Goal: Information Seeking & Learning: Compare options

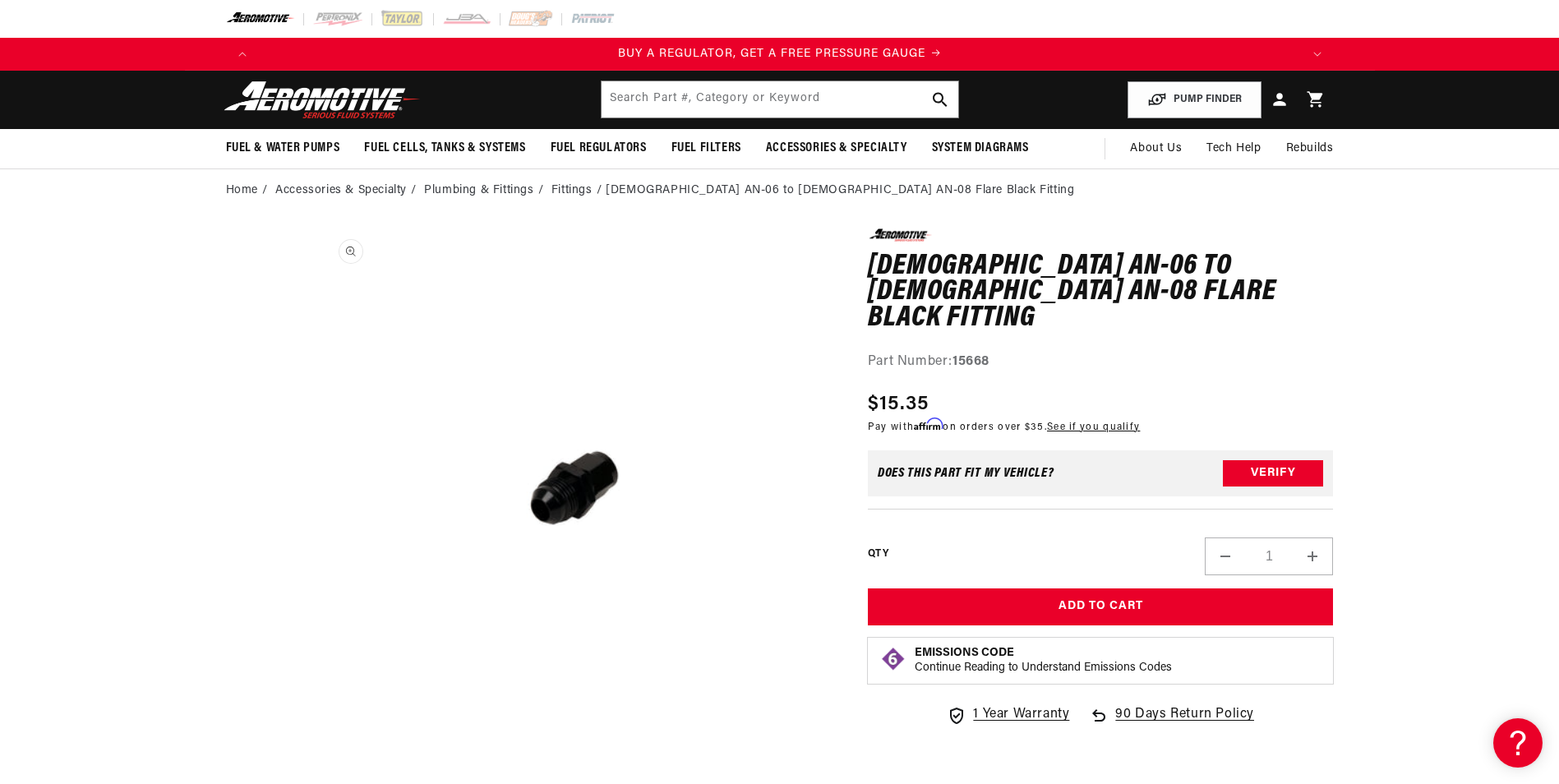
click at [317, 748] on button "Open media 1 in modal" at bounding box center [317, 748] width 0 height 0
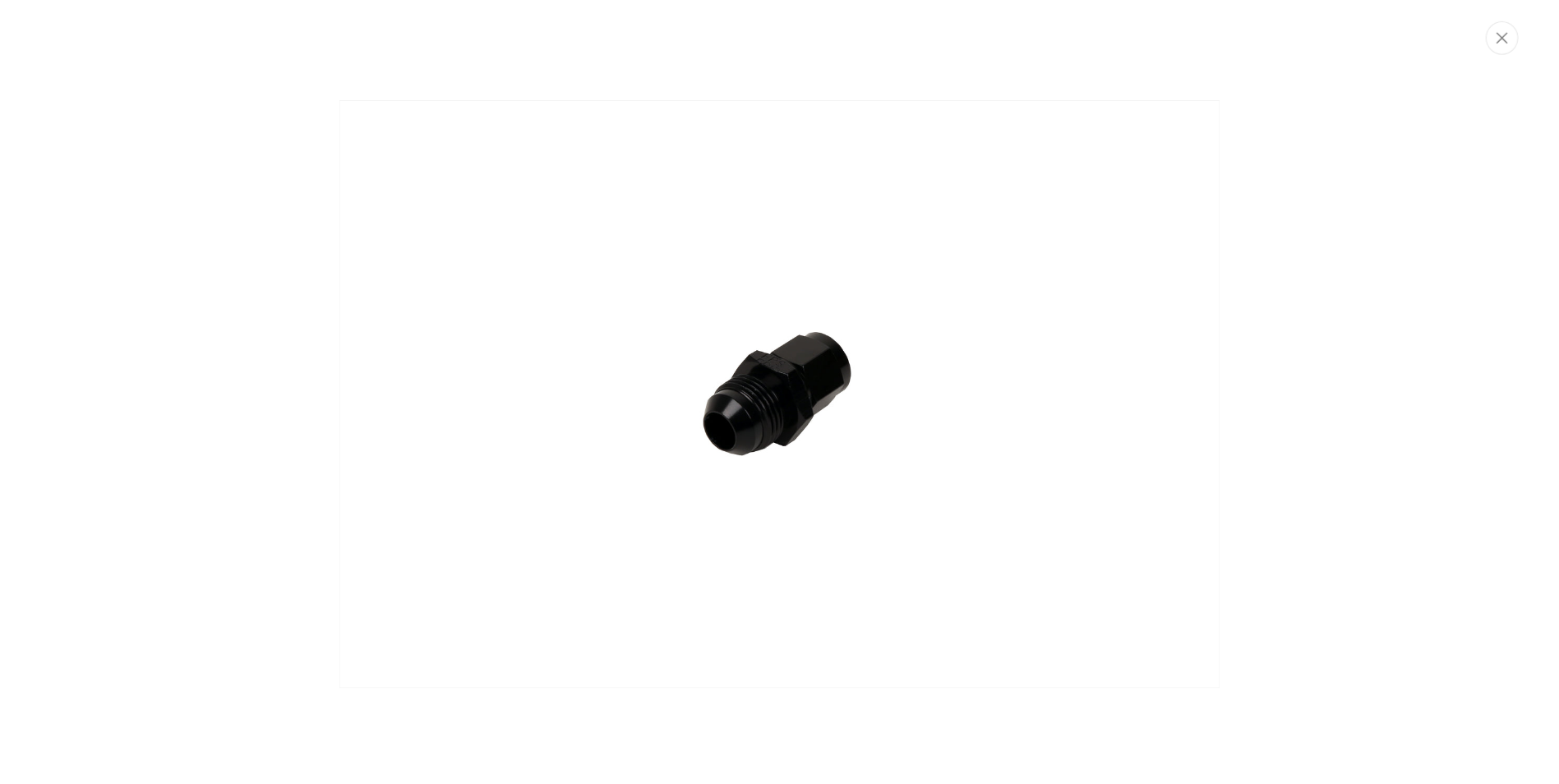
scroll to position [0, 1042]
click at [753, 451] on img "Media gallery" at bounding box center [786, 394] width 888 height 592
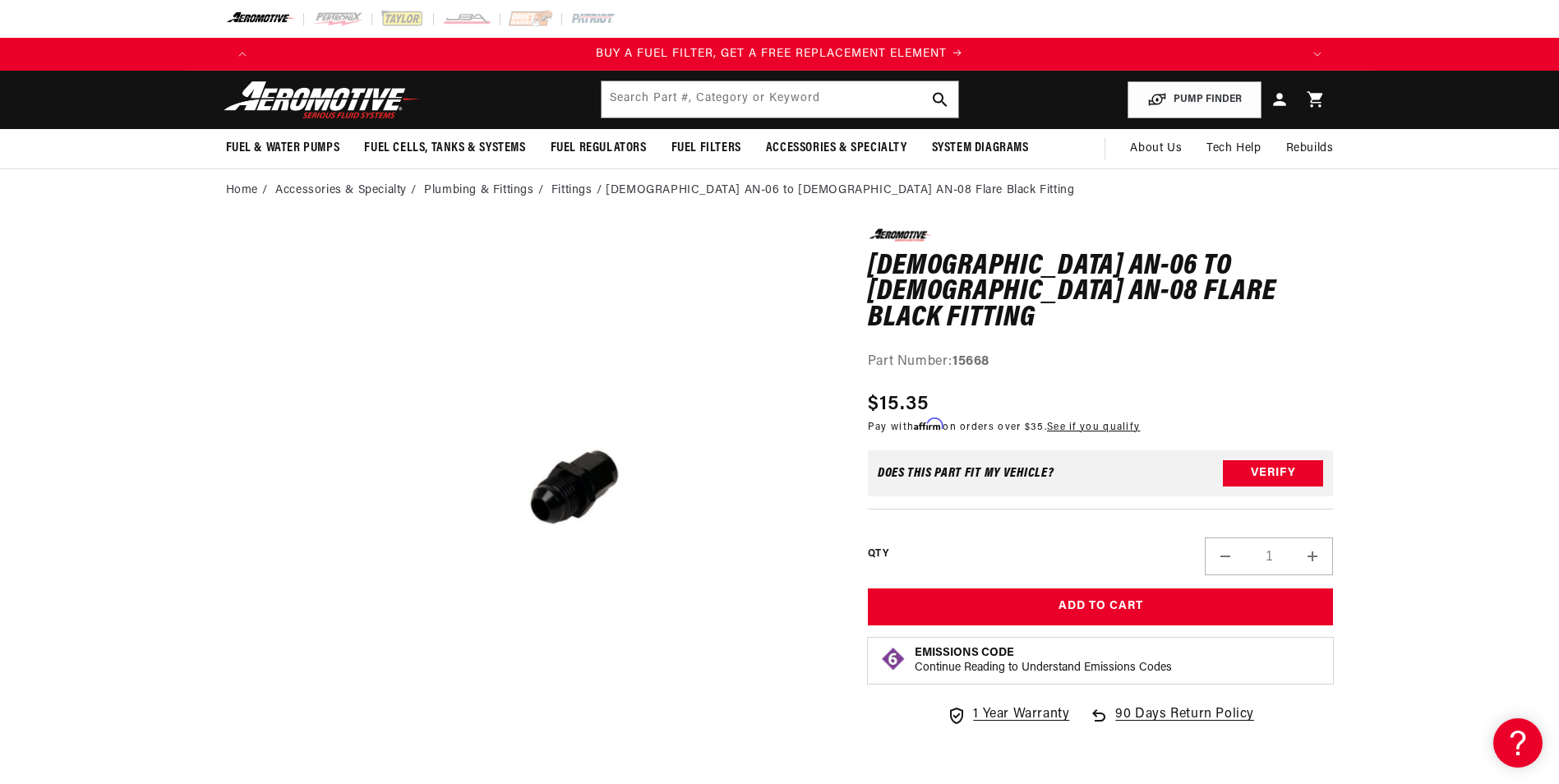
click at [990, 356] on strong "15668" at bounding box center [970, 362] width 37 height 14
click at [981, 356] on strong "15668" at bounding box center [970, 362] width 37 height 14
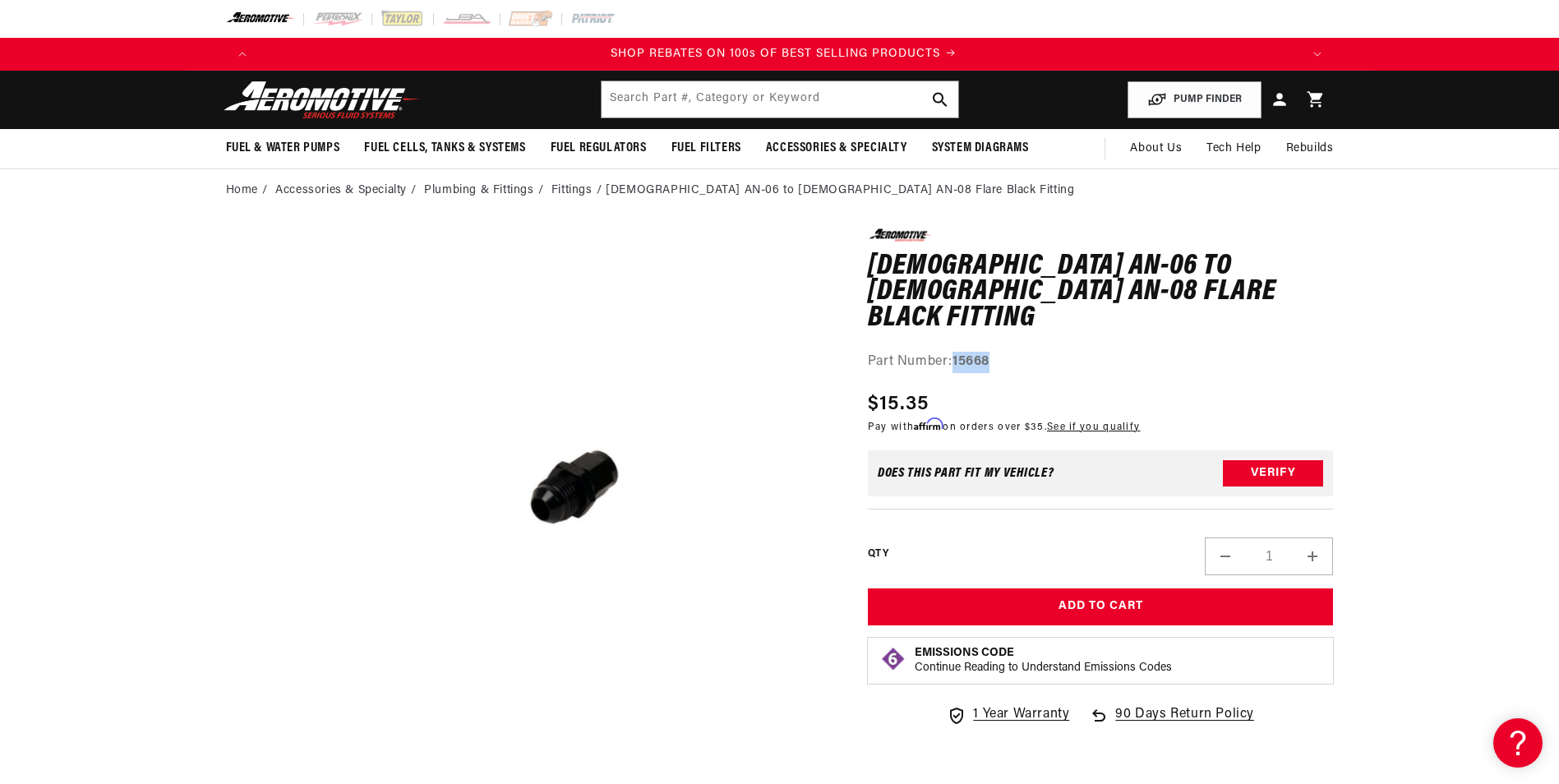
scroll to position [0, 2085]
click at [981, 356] on strong "15668" at bounding box center [970, 362] width 37 height 14
copy strong "15668"
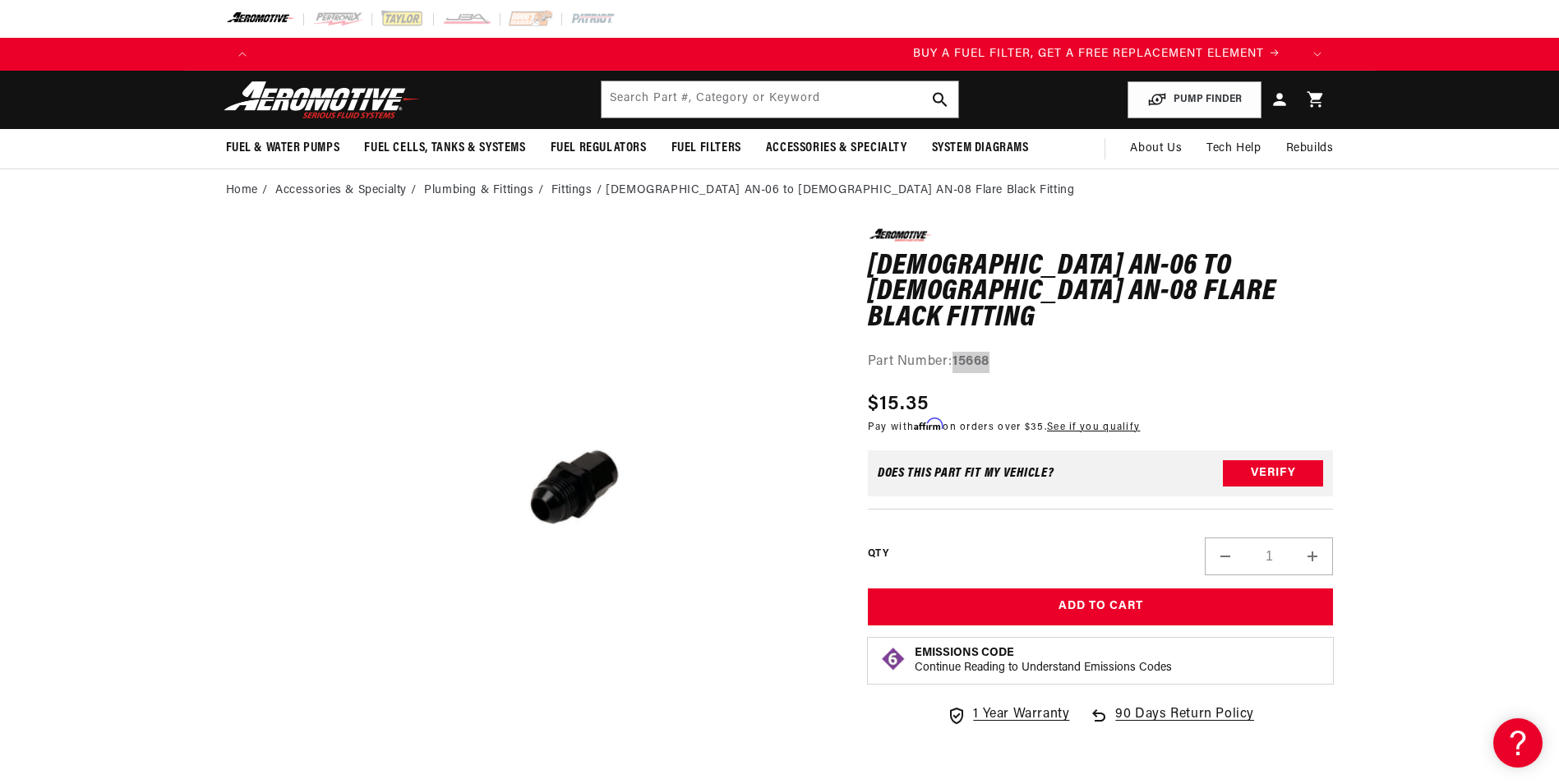
scroll to position [0, 0]
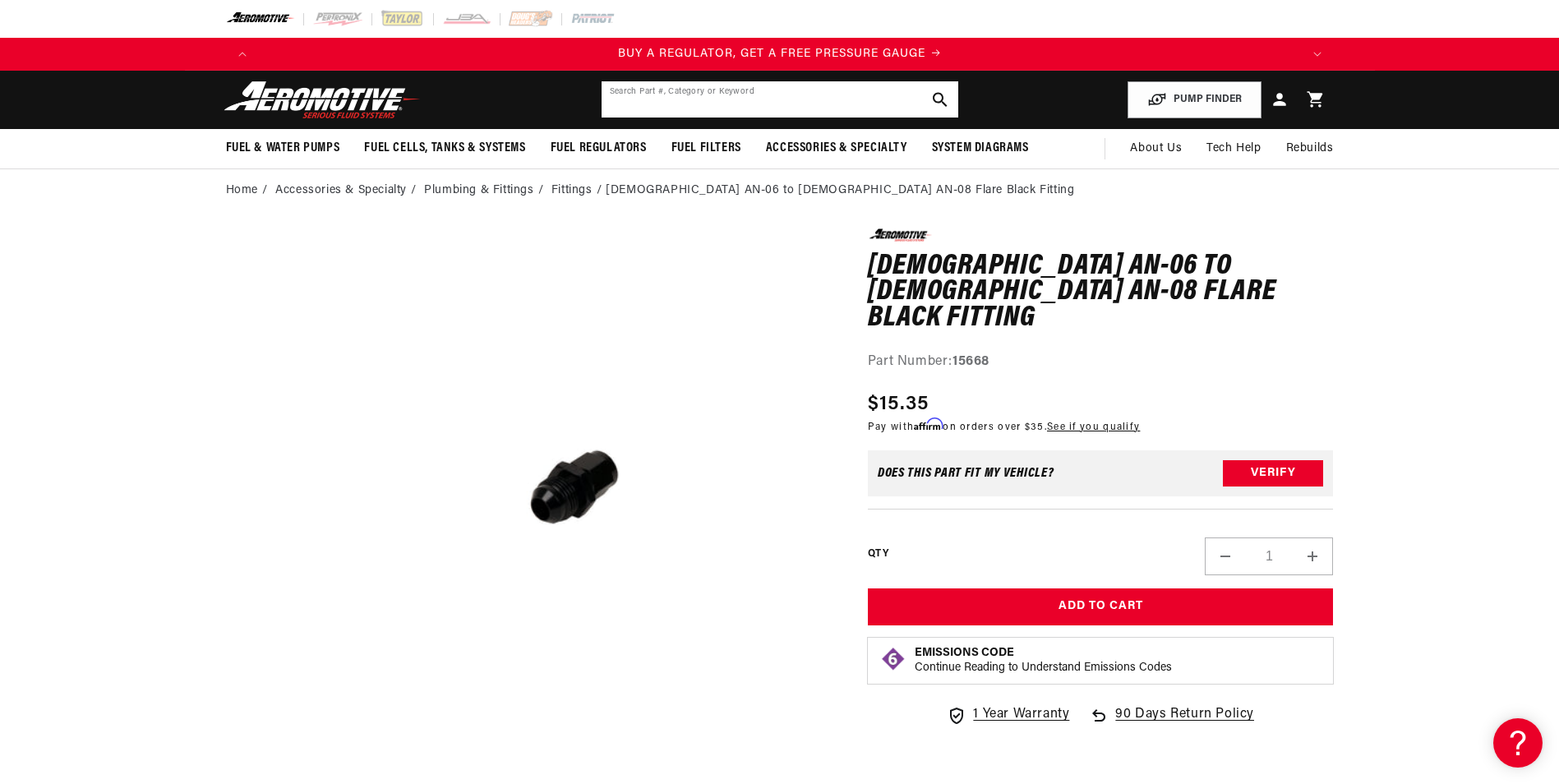
click at [682, 93] on input "text" at bounding box center [780, 99] width 356 height 36
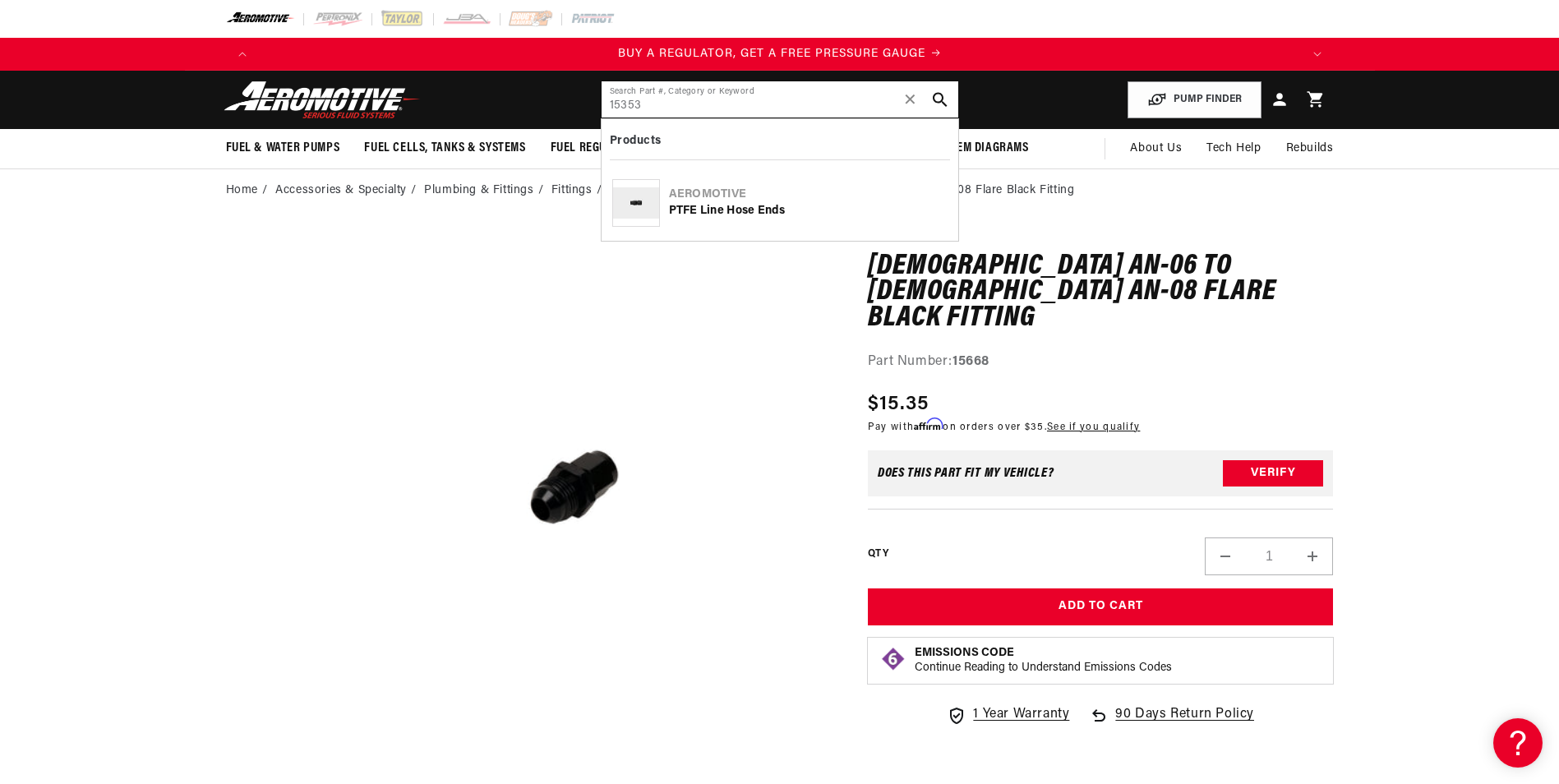
type input "15353"
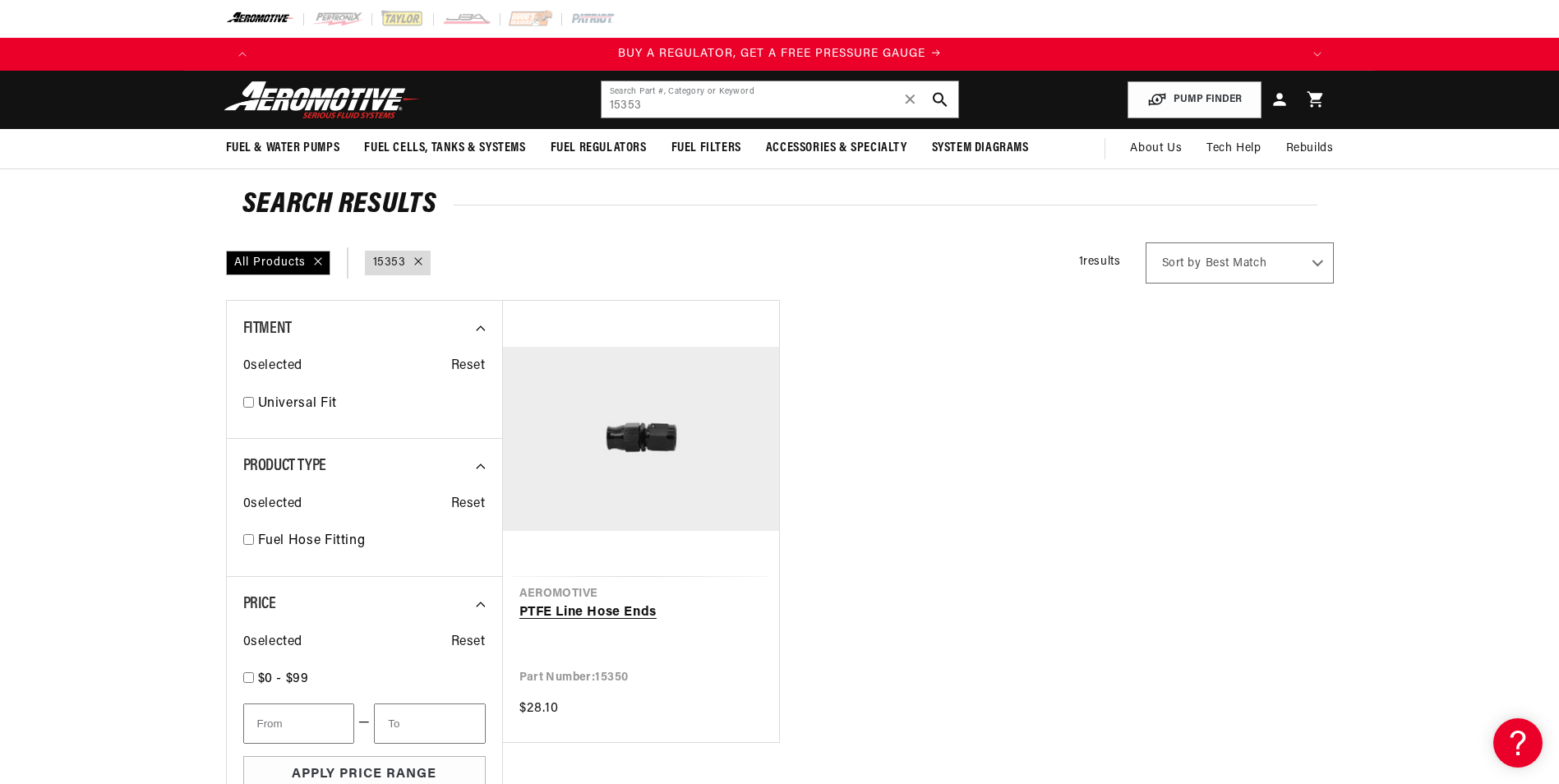
click at [564, 617] on link "PTFE Line Hose Ends" at bounding box center [641, 613] width 243 height 22
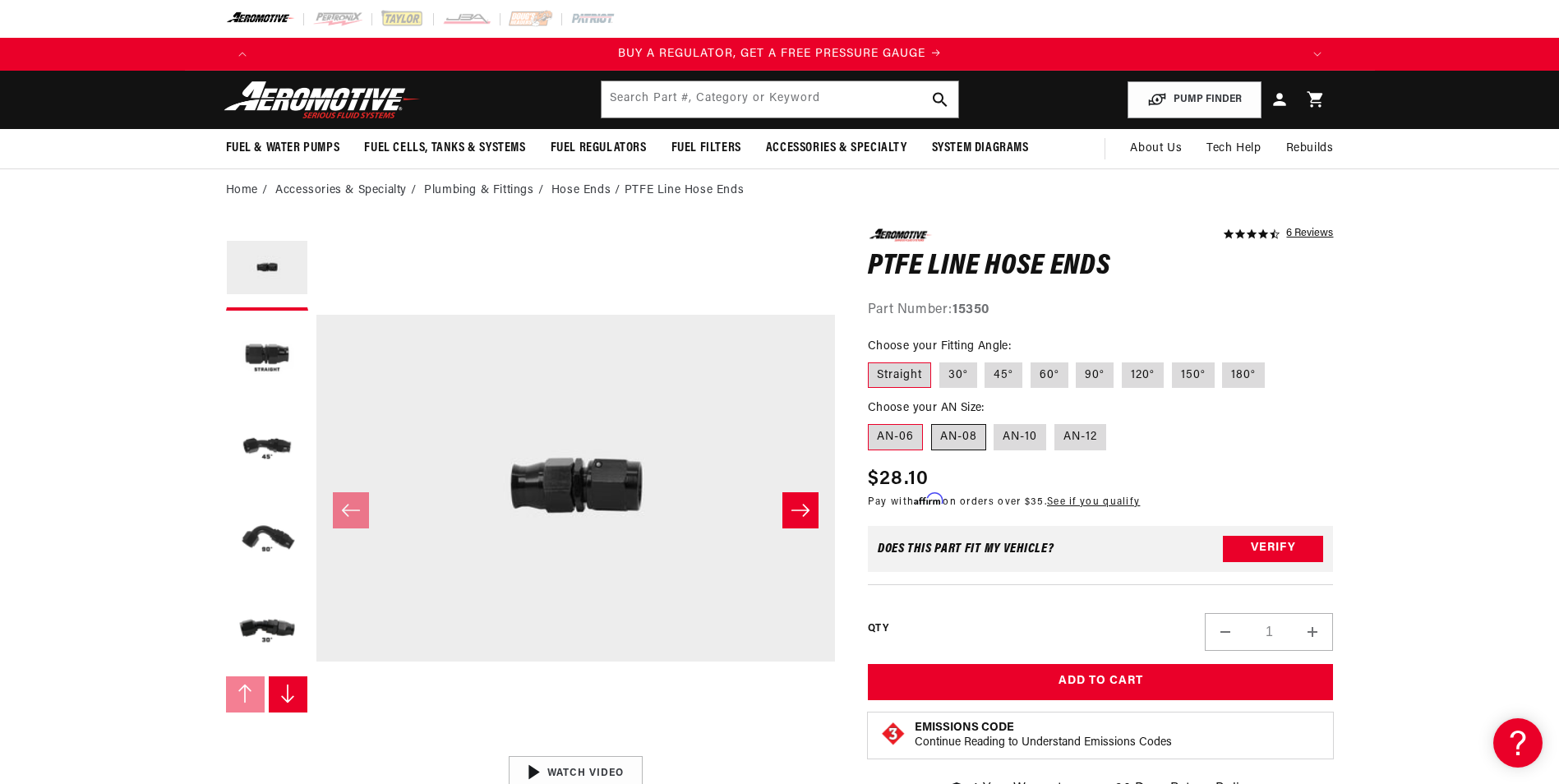
click at [948, 437] on label "AN-08" at bounding box center [959, 437] width 55 height 26
click at [933, 421] on input "AN-08" at bounding box center [932, 421] width 1 height 1
radio input "true"
click at [727, 100] on input "text" at bounding box center [780, 99] width 356 height 36
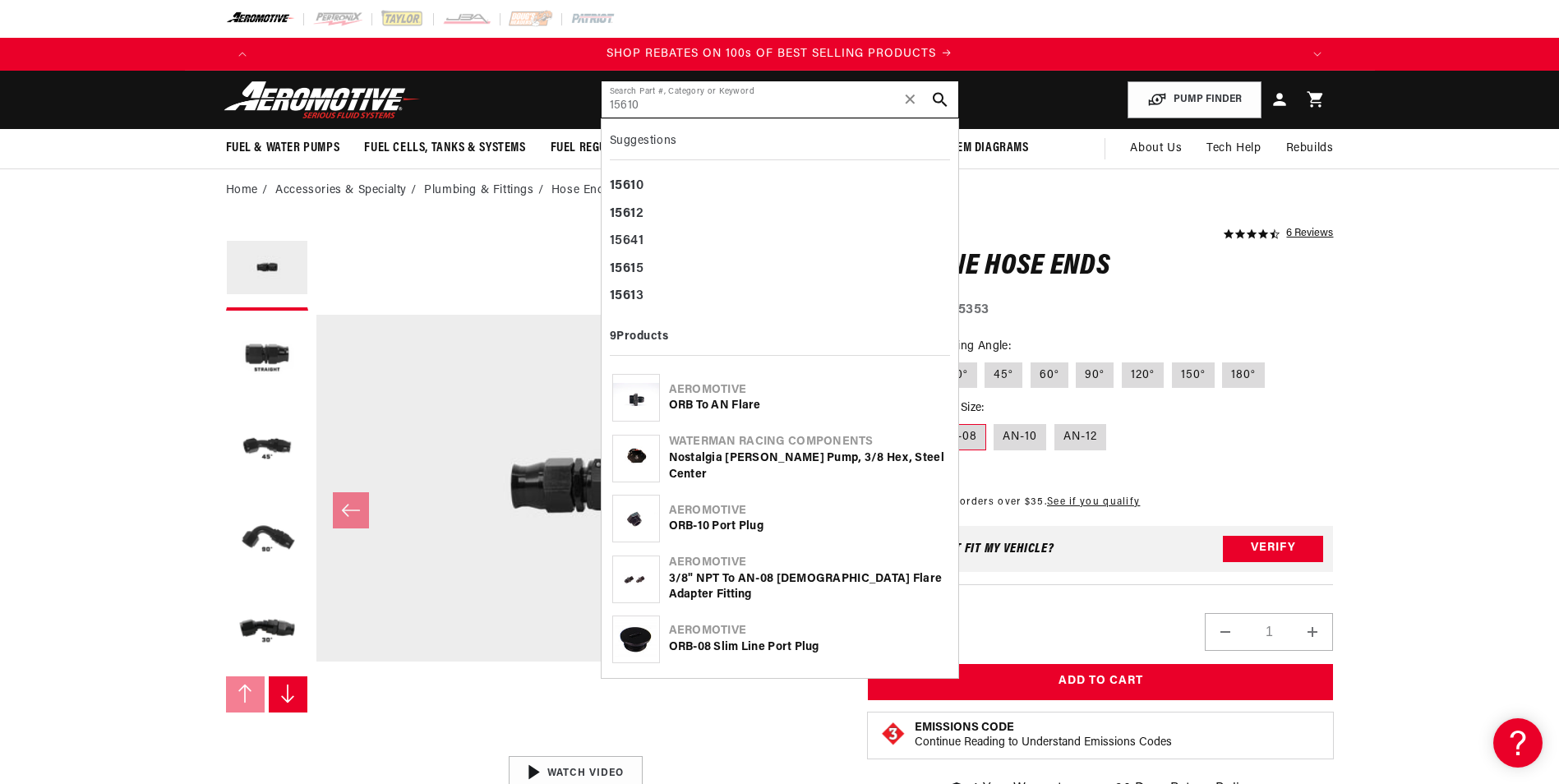
type input "15610"
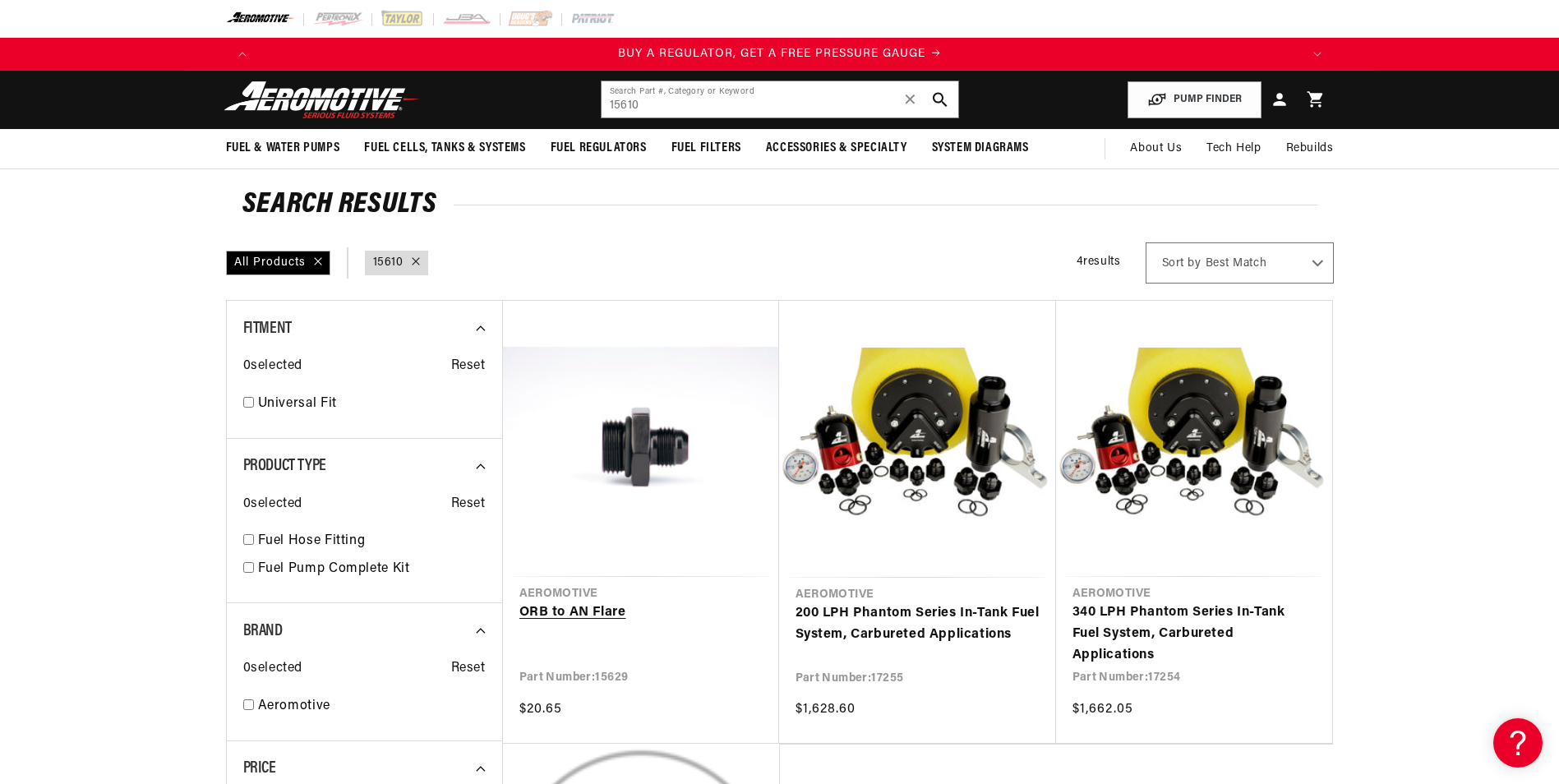
click at [603, 615] on link "ORB to AN Flare" at bounding box center [641, 613] width 243 height 22
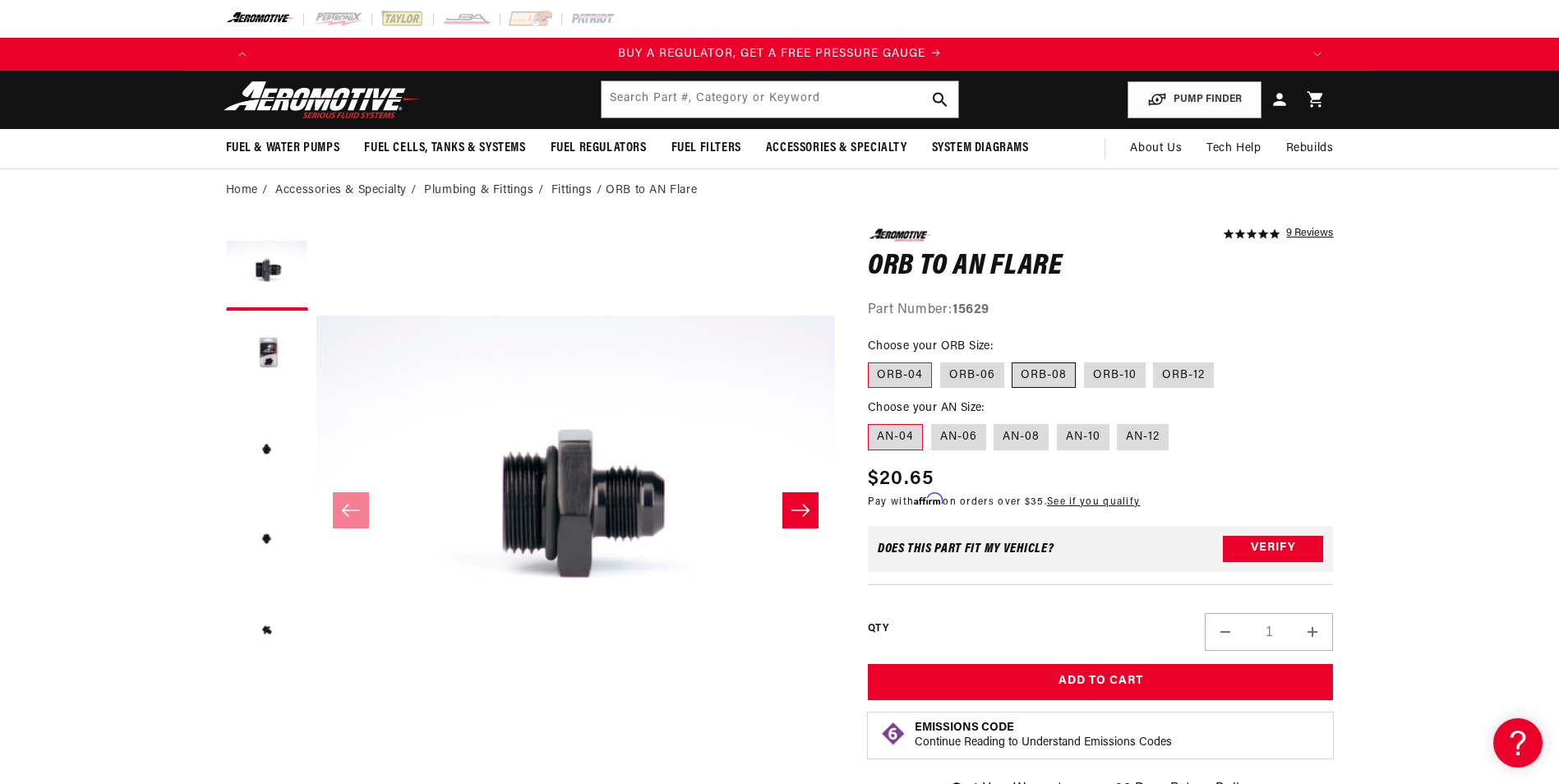
click at [1041, 370] on label "ORB-08" at bounding box center [1043, 375] width 64 height 26
click at [1014, 360] on input "ORB-08" at bounding box center [1013, 359] width 1 height 1
radio input "true"
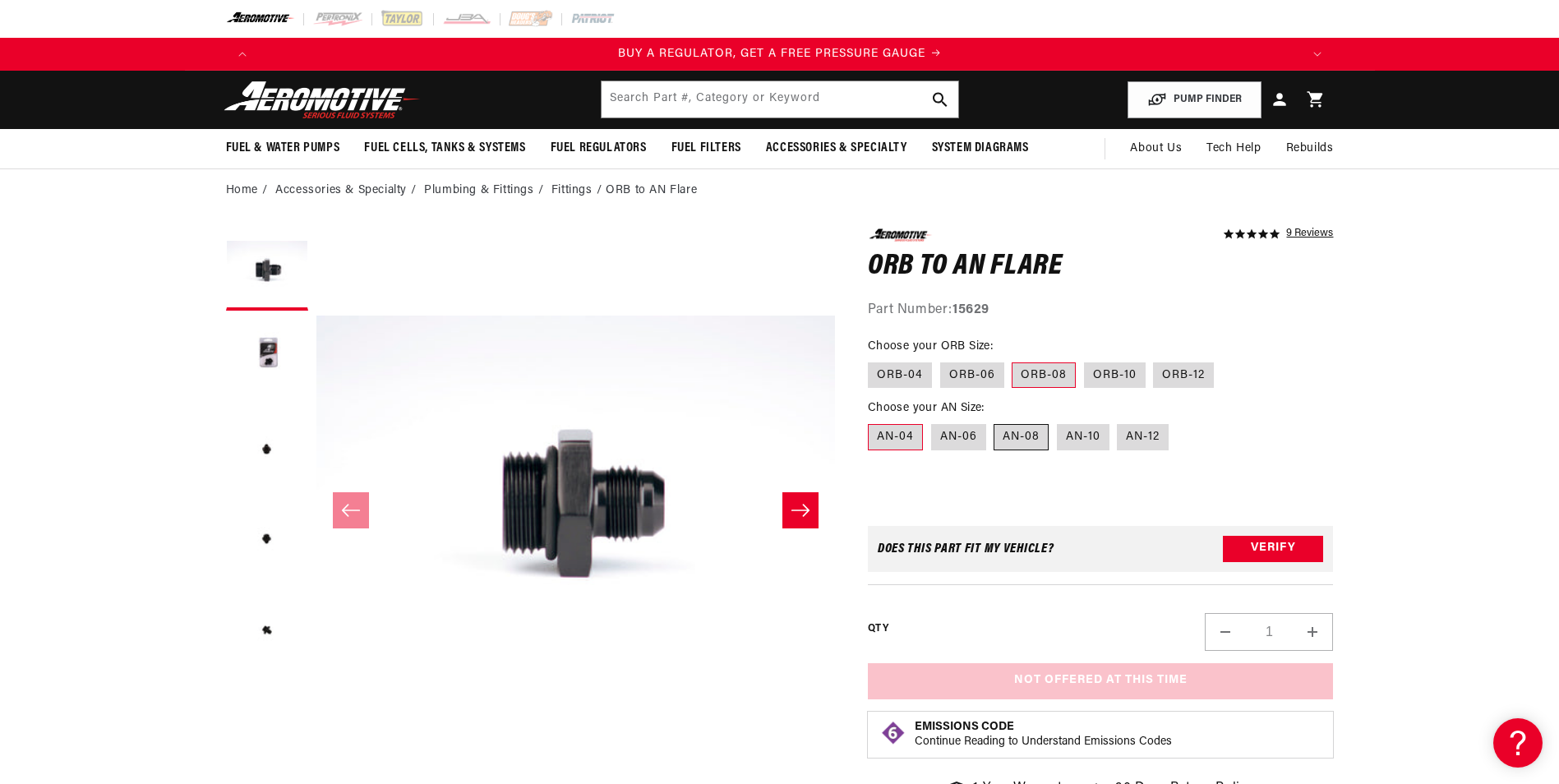
click at [1025, 436] on label "AN-08" at bounding box center [1021, 437] width 55 height 26
click at [996, 421] on input "AN-08" at bounding box center [995, 421] width 1 height 1
radio input "true"
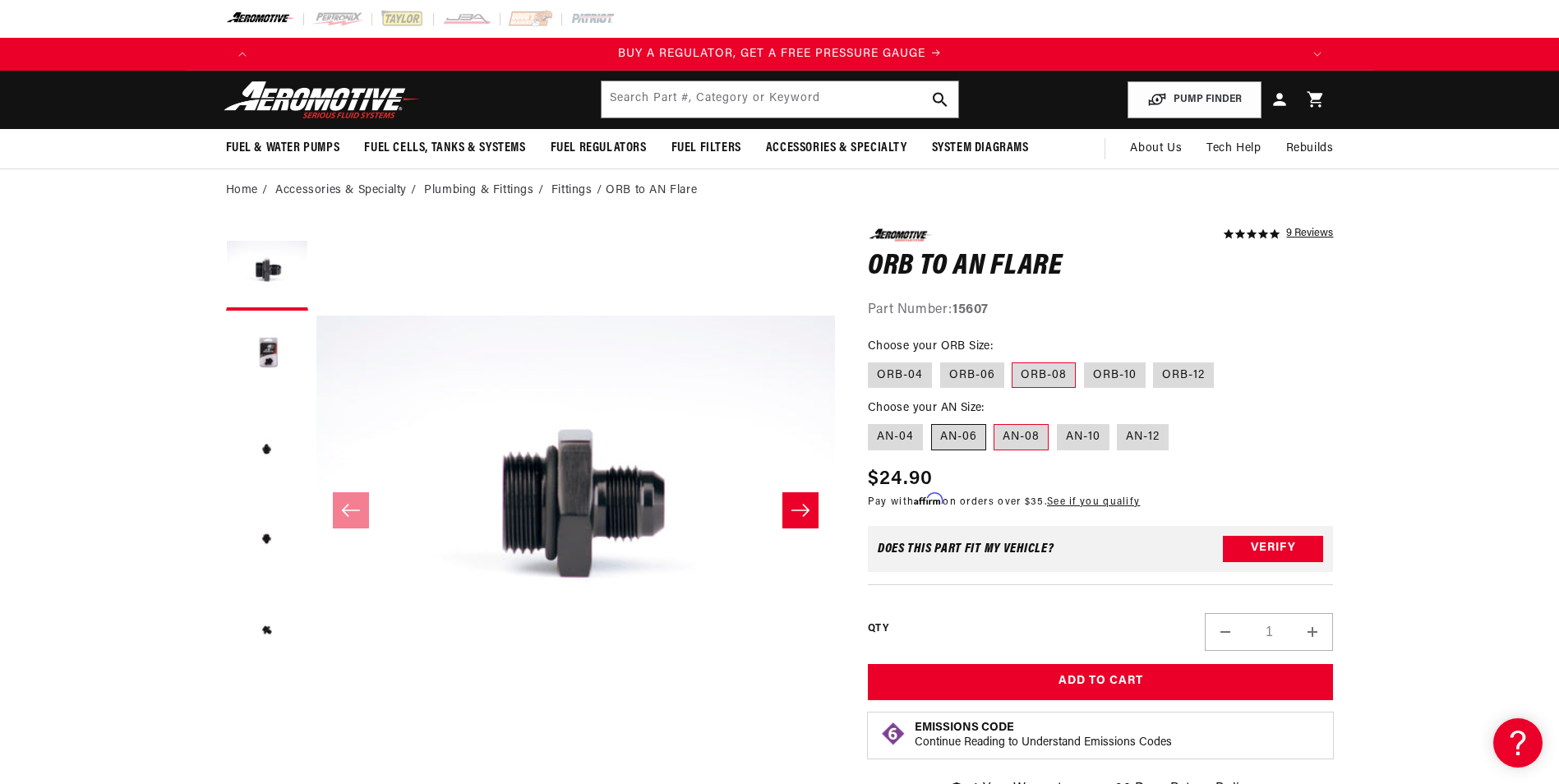
click at [978, 436] on label "AN-06" at bounding box center [959, 437] width 55 height 26
click at [933, 421] on input "AN-06" at bounding box center [932, 421] width 1 height 1
radio input "true"
click at [982, 374] on label "ORB-06" at bounding box center [972, 375] width 64 height 26
click at [942, 360] on input "ORB-06" at bounding box center [941, 359] width 1 height 1
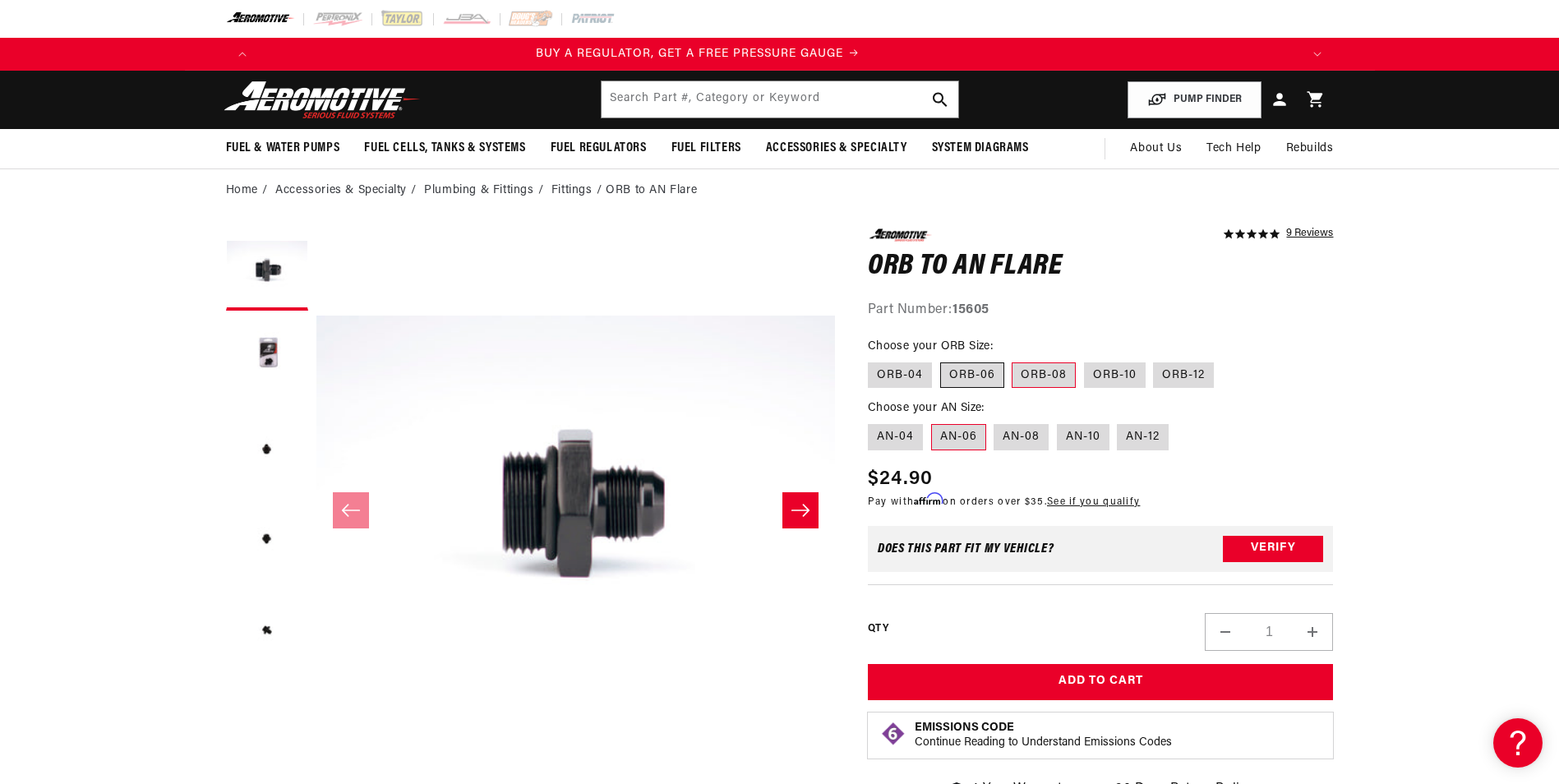
radio input "true"
click at [1001, 436] on label "AN-08" at bounding box center [1021, 437] width 55 height 26
click at [996, 421] on input "AN-08" at bounding box center [995, 421] width 1 height 1
radio input "true"
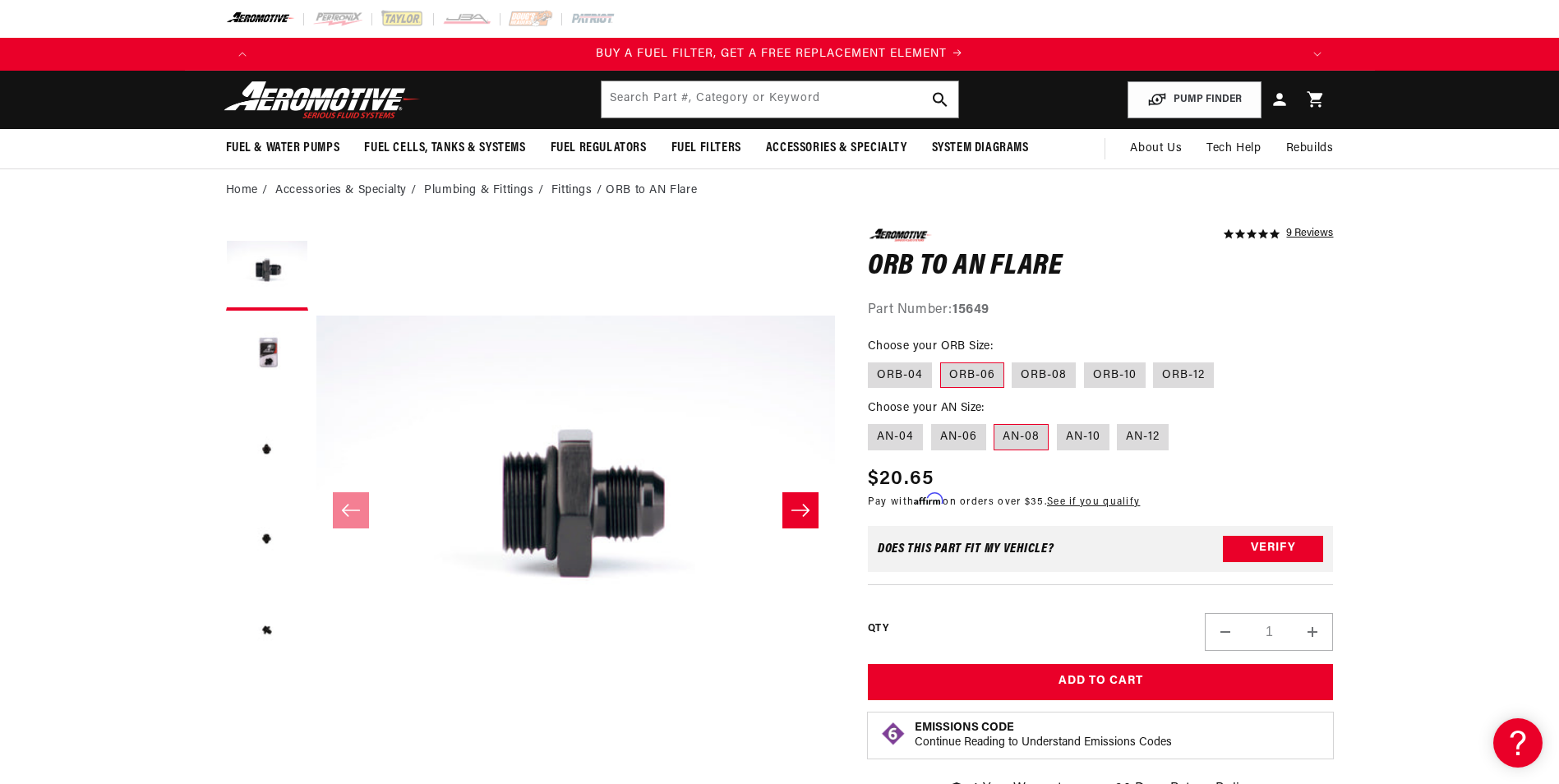
click at [1009, 437] on label "AN-08" at bounding box center [1021, 437] width 55 height 26
click at [996, 421] on input "AN-08" at bounding box center [995, 421] width 1 height 1
click at [1019, 374] on label "ORB-08" at bounding box center [1043, 375] width 64 height 26
click at [1014, 360] on input "ORB-08" at bounding box center [1013, 359] width 1 height 1
radio input "true"
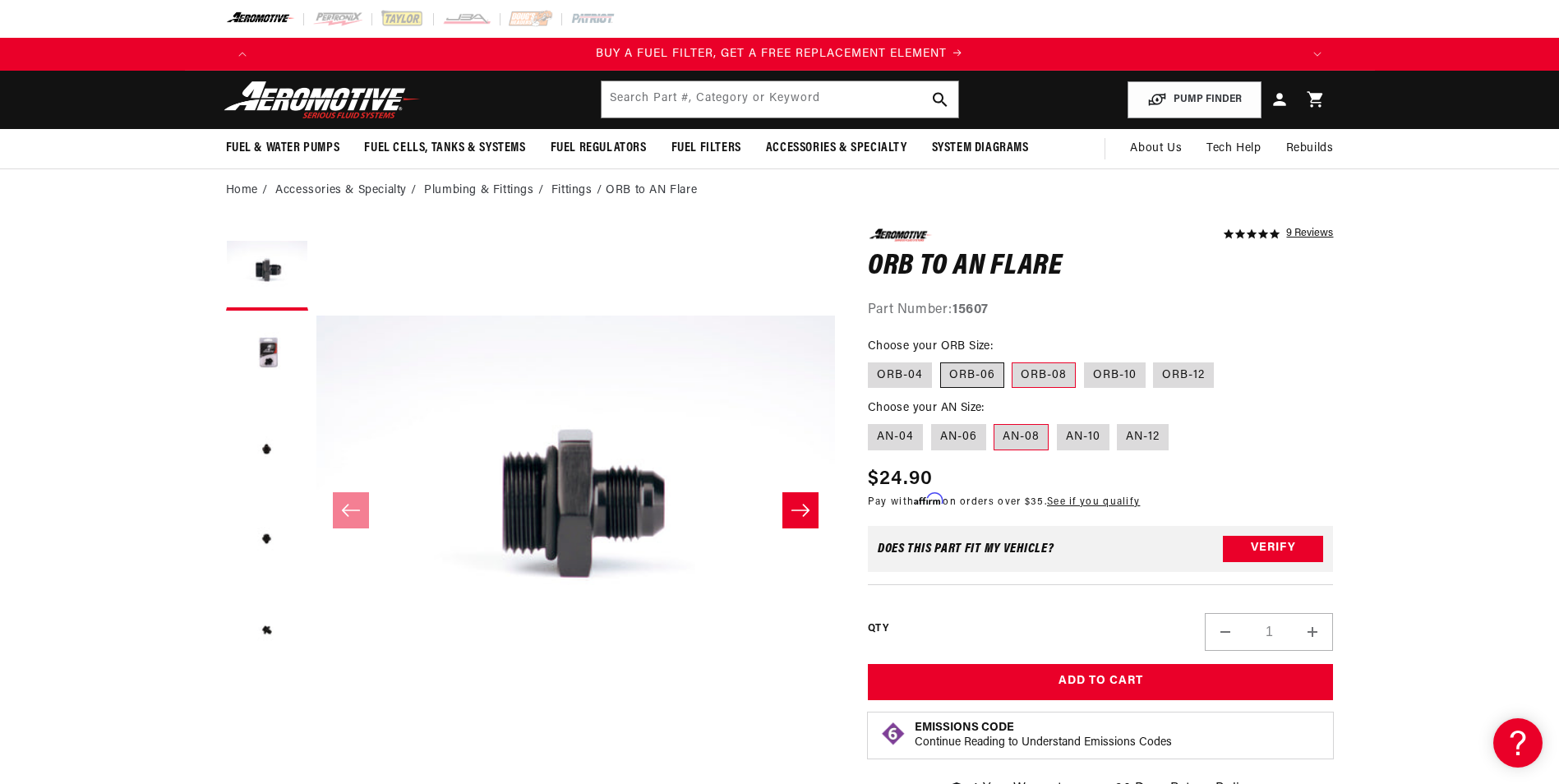
click at [973, 373] on label "ORB-06" at bounding box center [972, 375] width 64 height 26
click at [942, 360] on input "ORB-06" at bounding box center [941, 359] width 1 height 1
radio input "true"
click at [1028, 432] on label "AN-08" at bounding box center [1021, 437] width 55 height 26
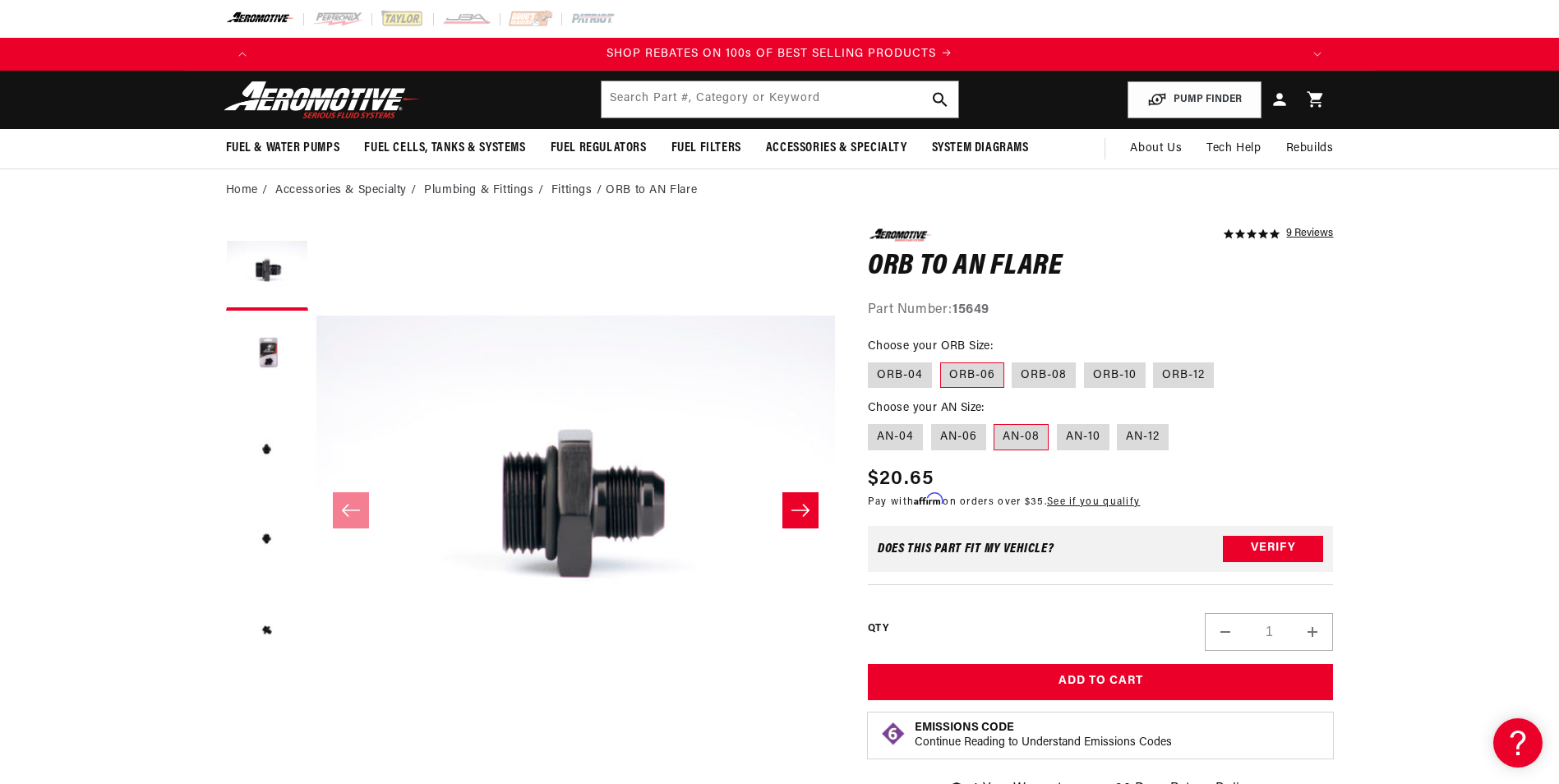
click at [996, 421] on input "AN-08" at bounding box center [995, 421] width 1 height 1
click at [1112, 374] on label "ORB-10" at bounding box center [1115, 375] width 61 height 26
click at [1085, 360] on input "ORB-10" at bounding box center [1085, 359] width 1 height 1
radio input "true"
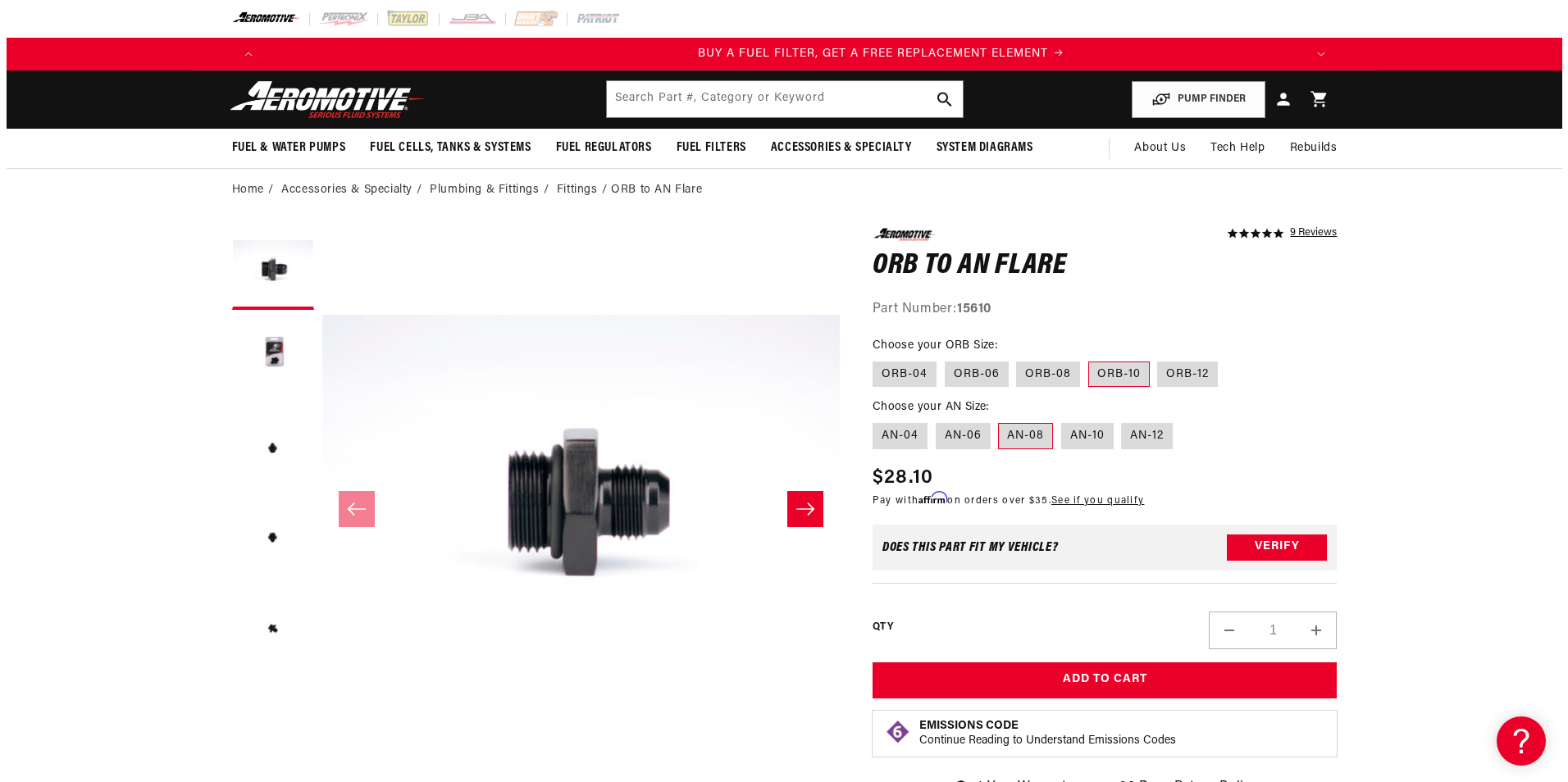
scroll to position [0, 1040]
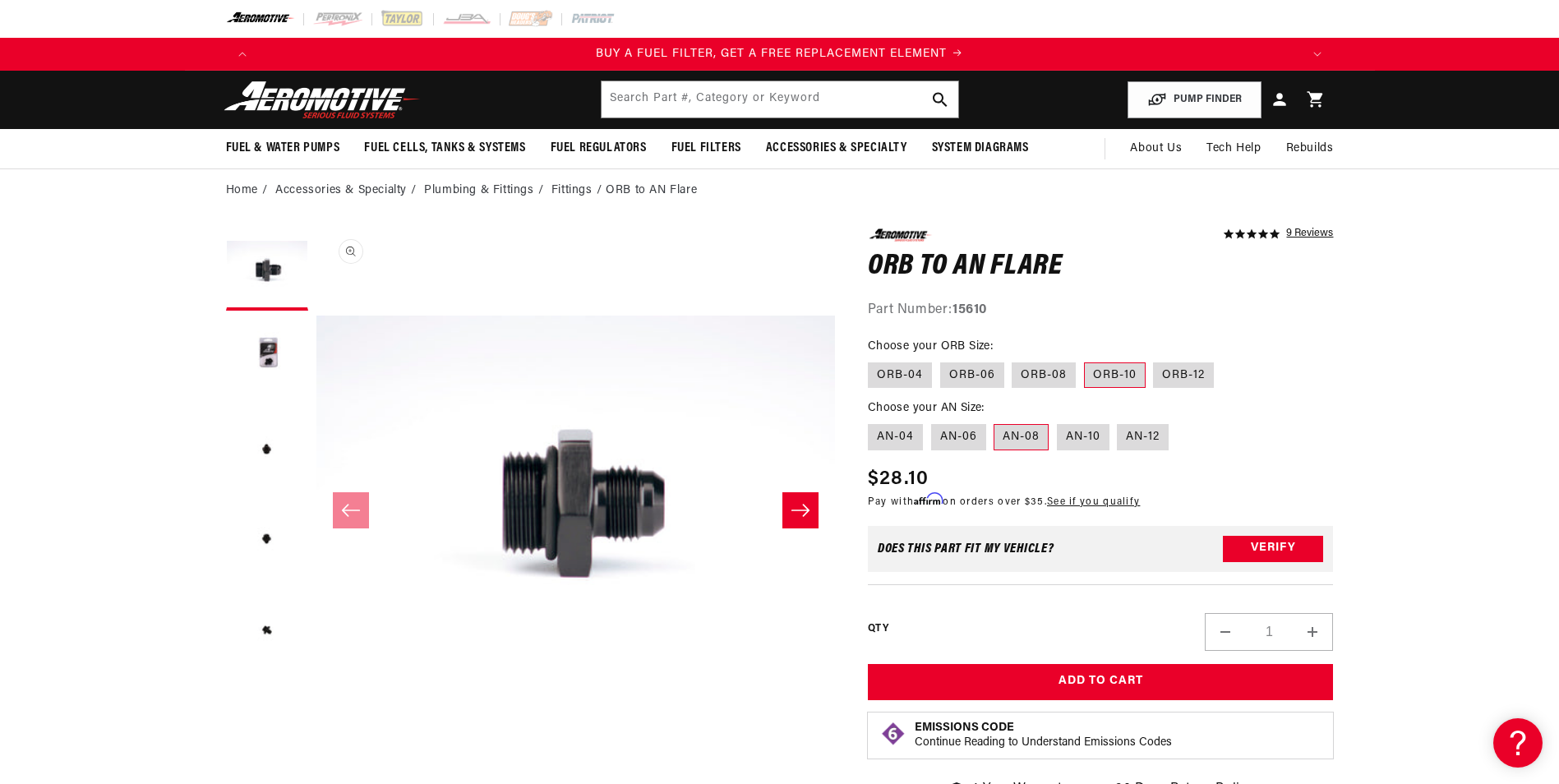
click at [317, 748] on button "Open media 1 in modal" at bounding box center [317, 748] width 0 height 0
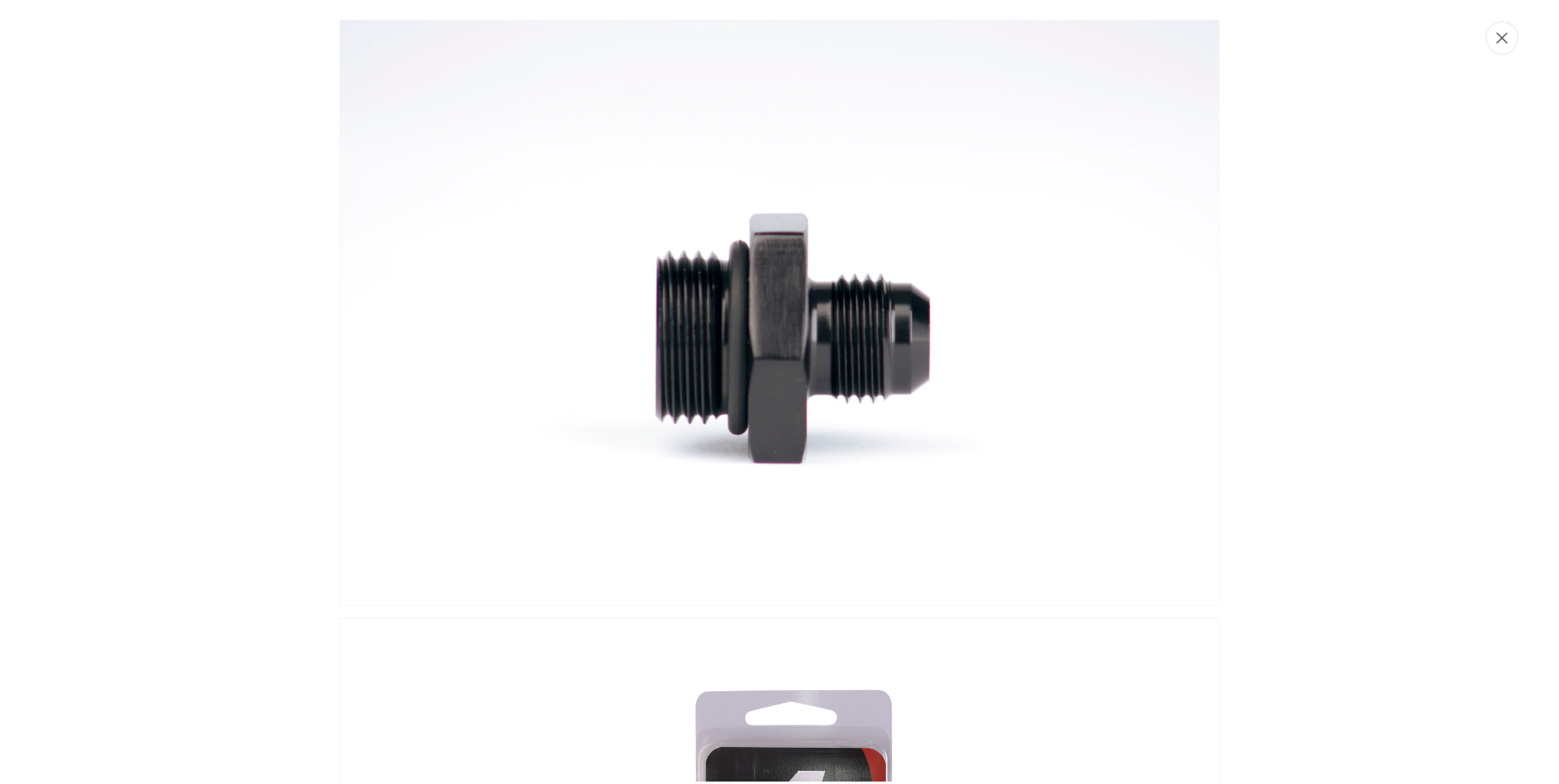
scroll to position [0, 1378]
click at [1513, 42] on button "Close" at bounding box center [1514, 34] width 33 height 33
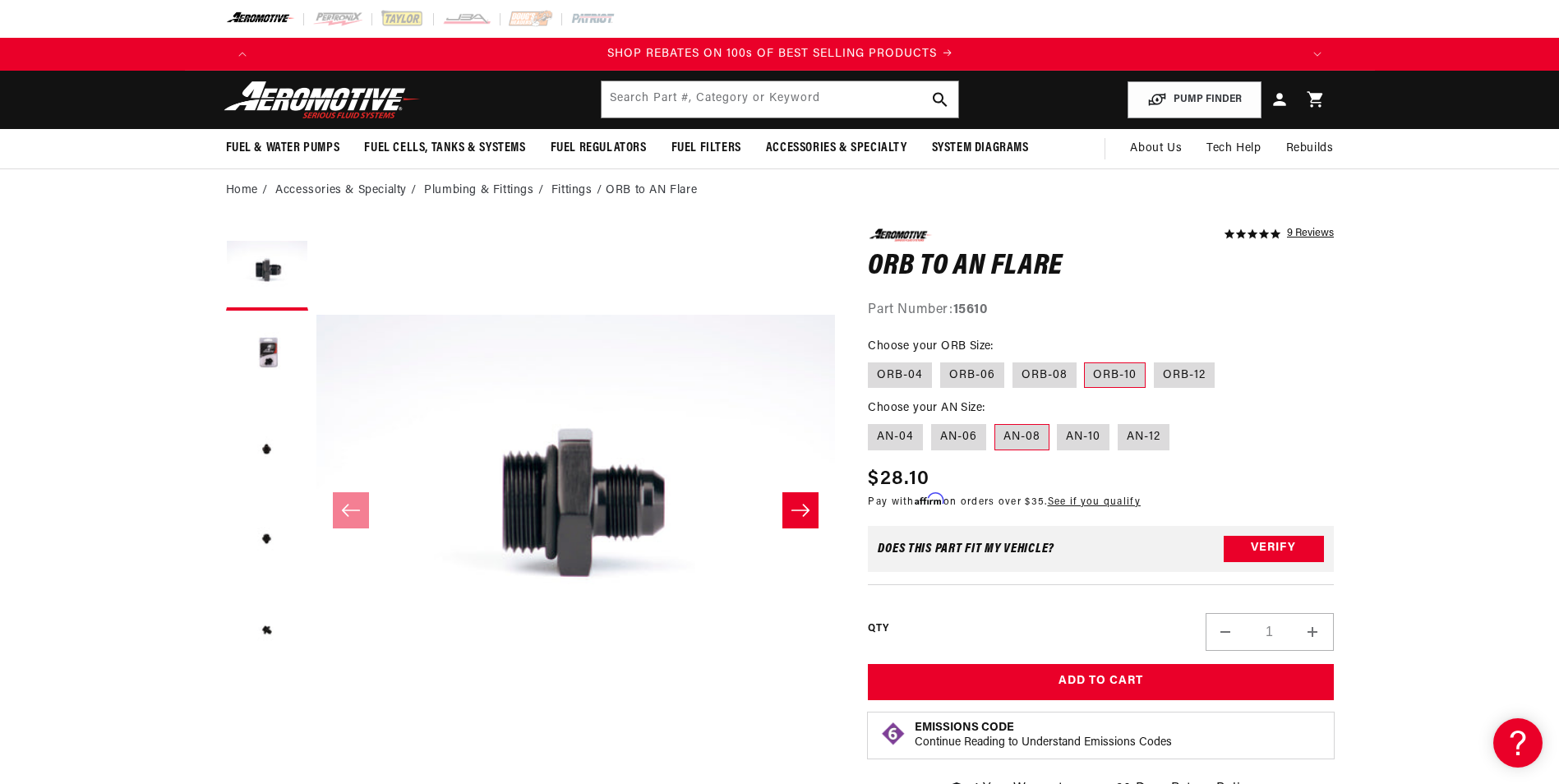
scroll to position [0, 2085]
click at [748, 105] on input "text" at bounding box center [780, 99] width 356 height 36
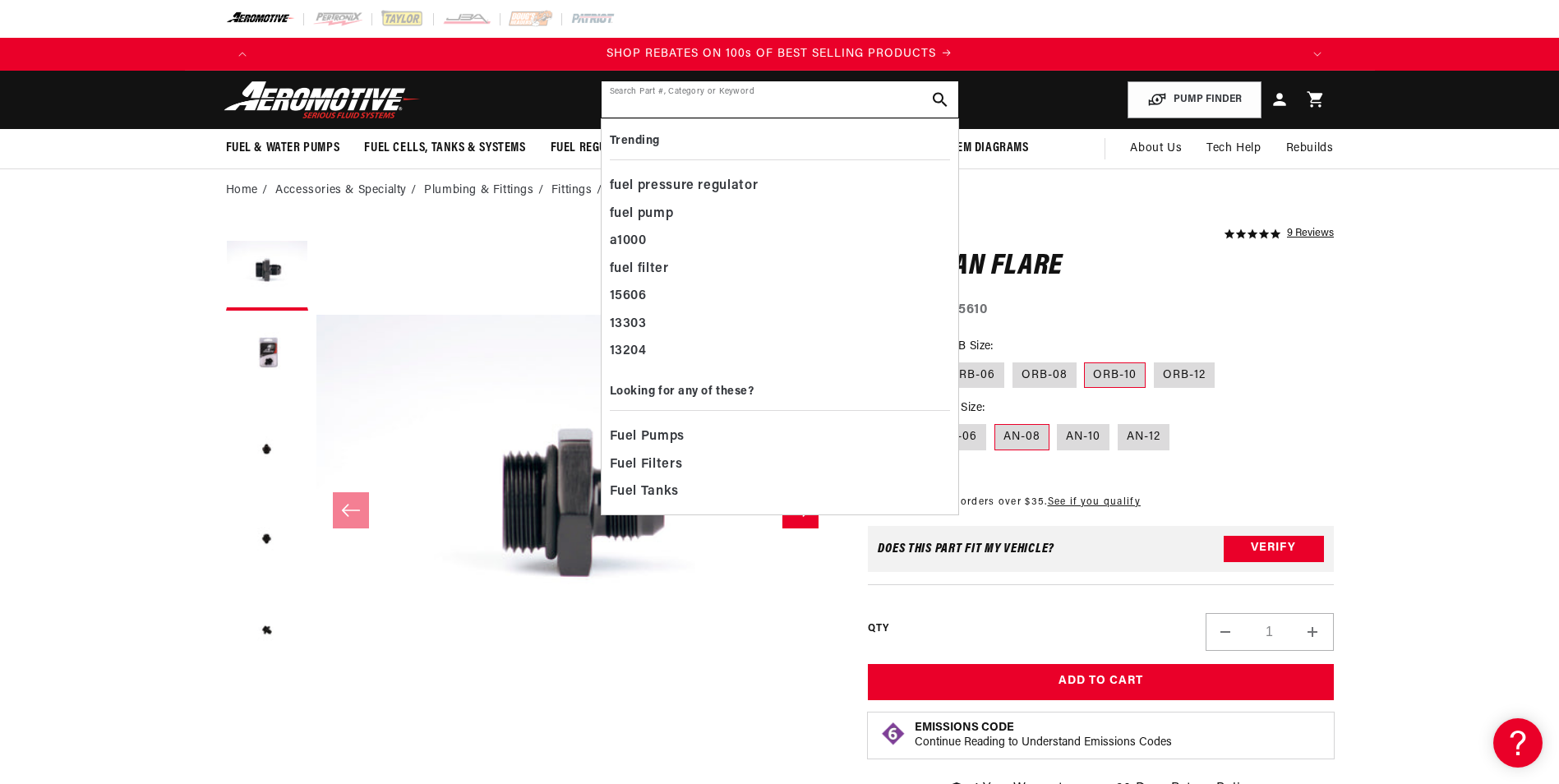
paste input "15616"
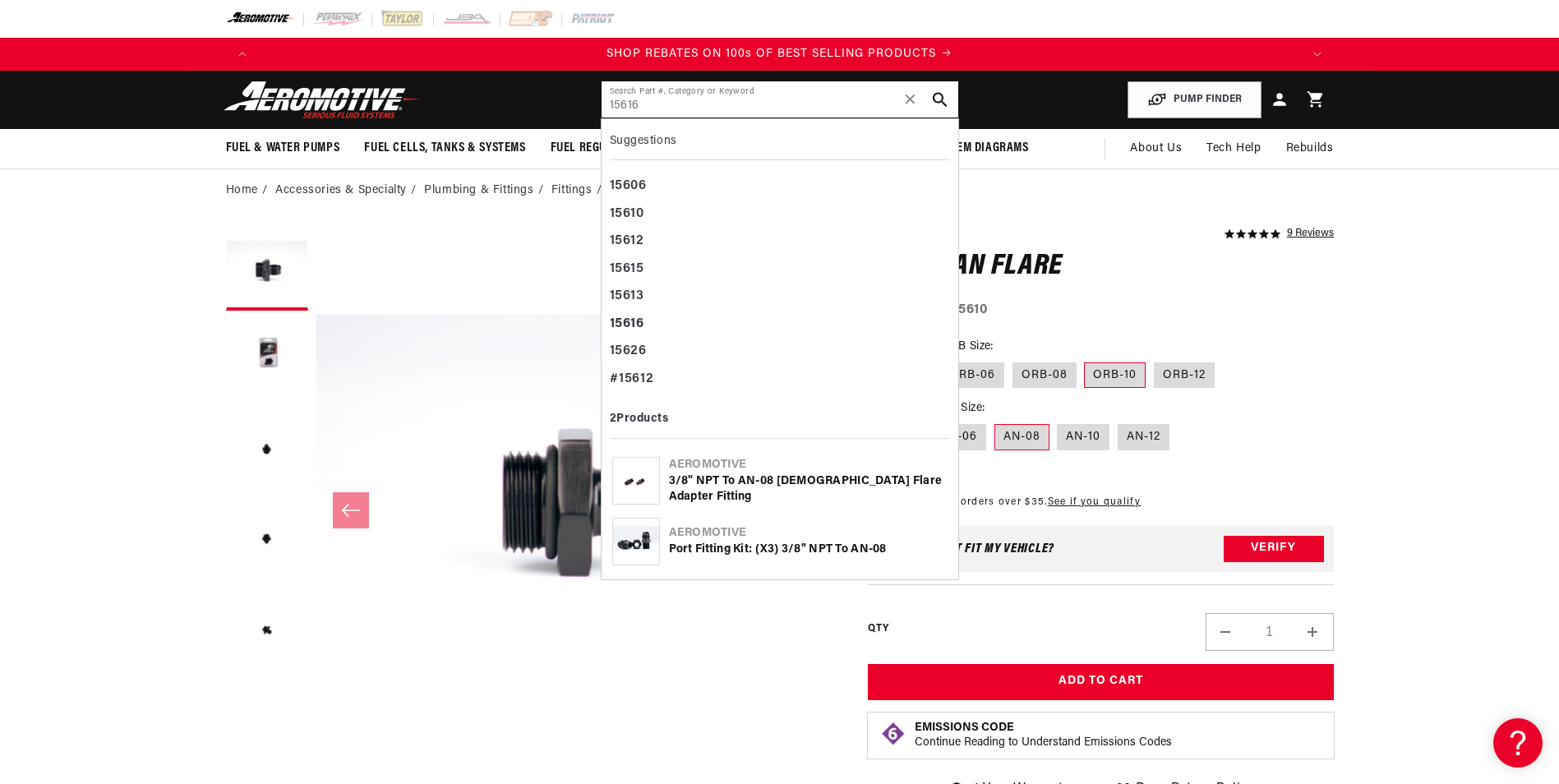
type input "15616"
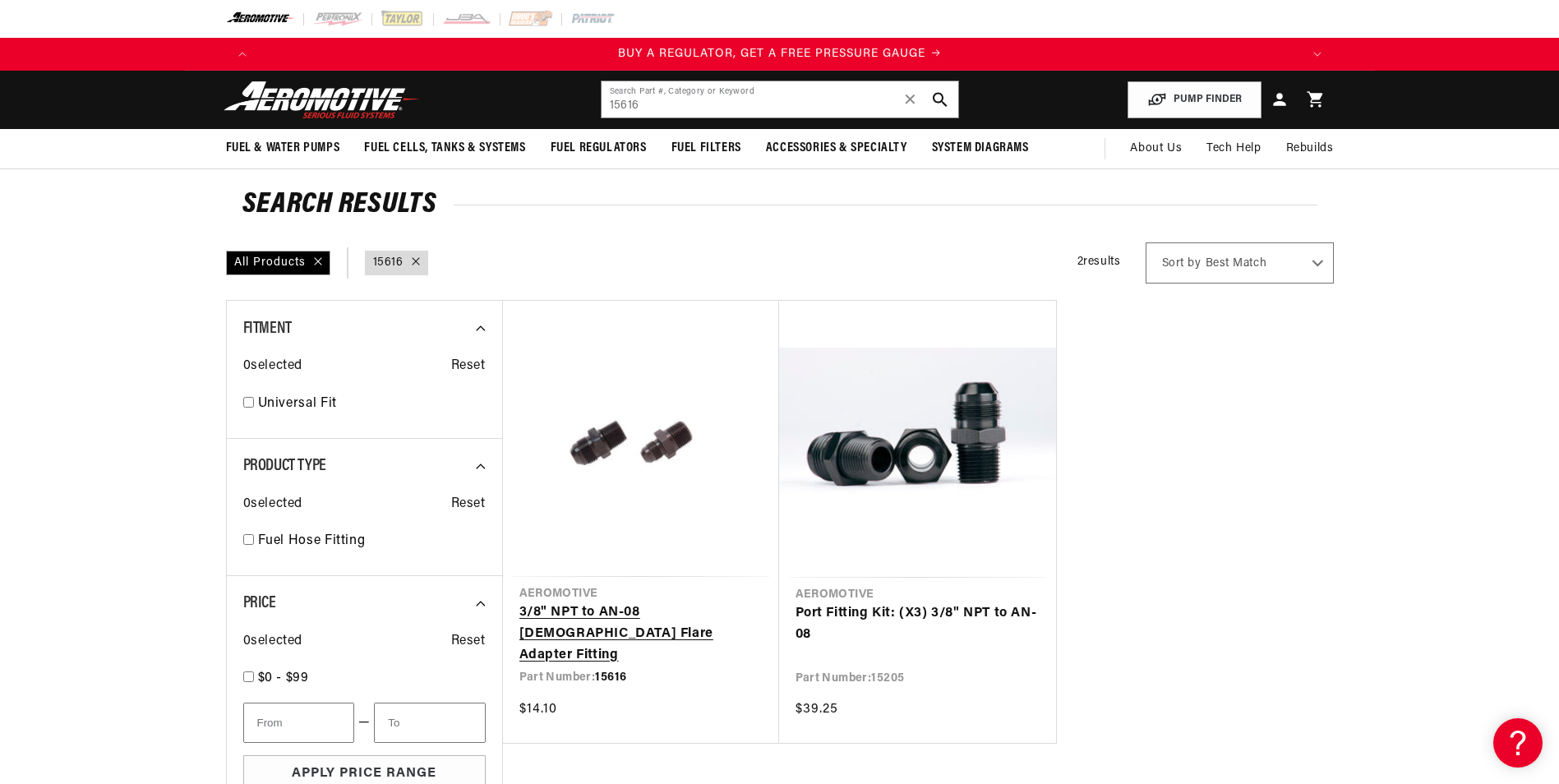
click at [627, 606] on link "3/8" NPT to AN-08 [DEMOGRAPHIC_DATA] Flare Adapter Fitting" at bounding box center [641, 634] width 243 height 63
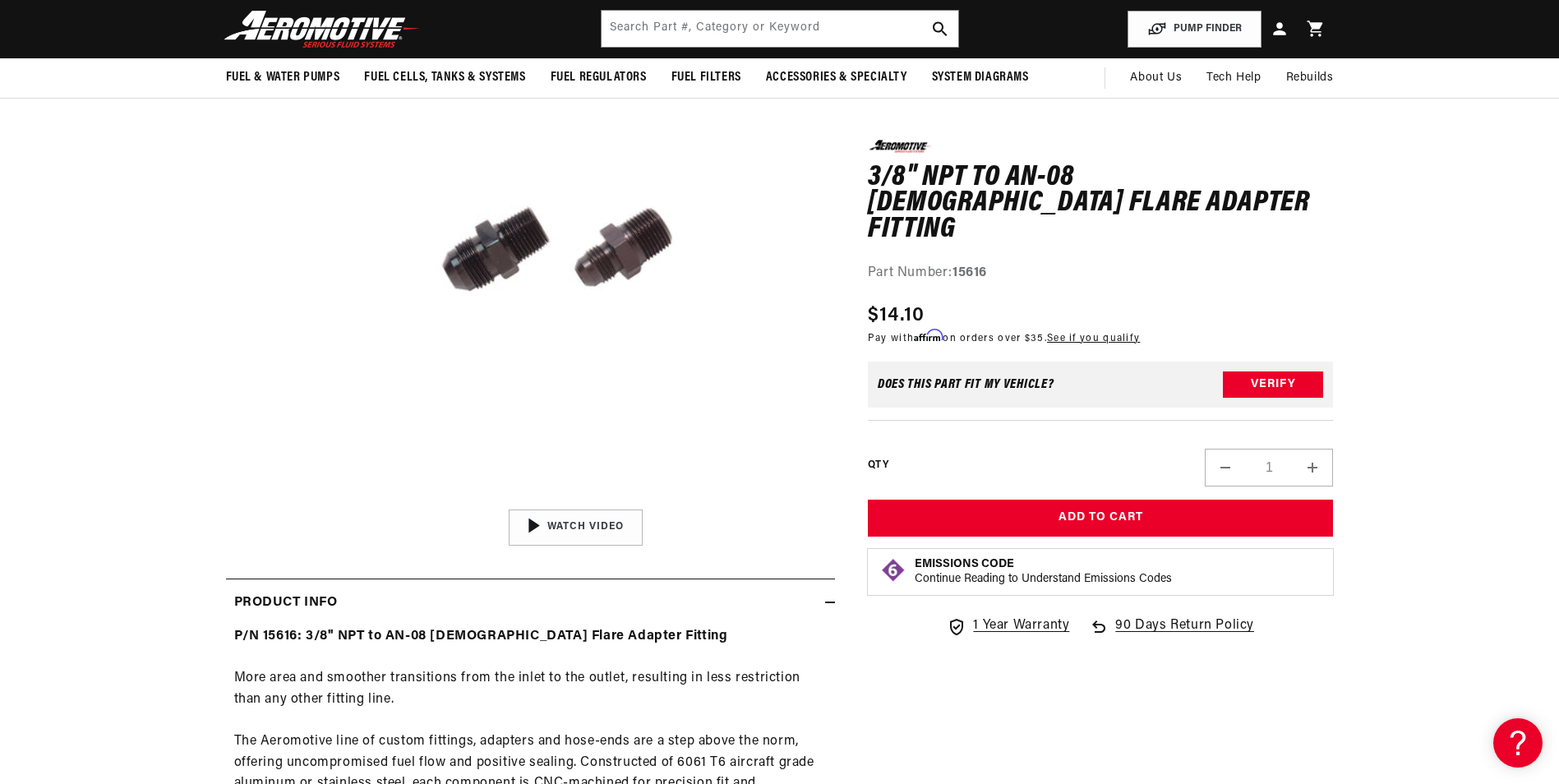
scroll to position [0, 2085]
click at [682, 21] on input "text" at bounding box center [780, 29] width 356 height 36
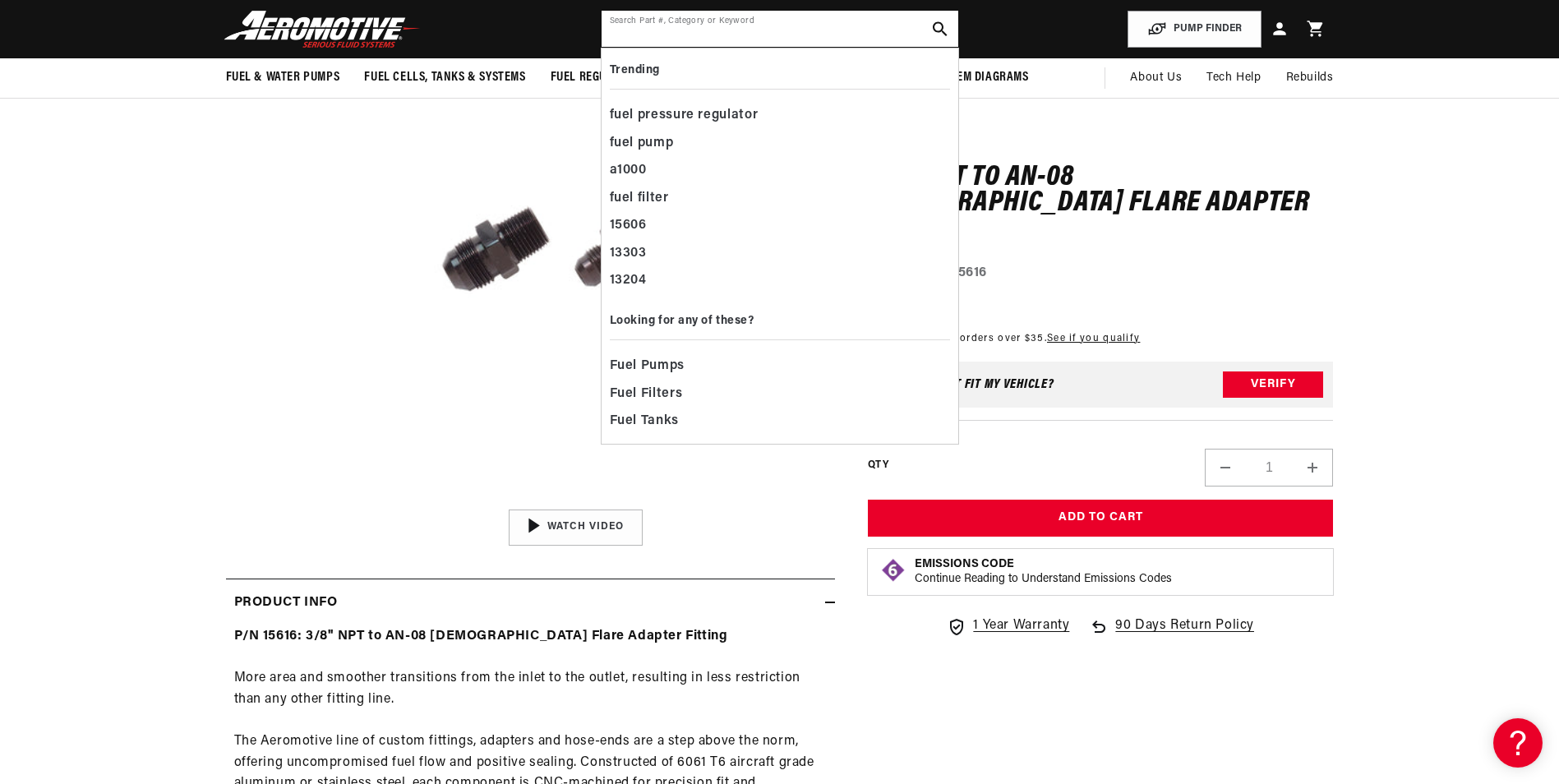
paste input "18404"
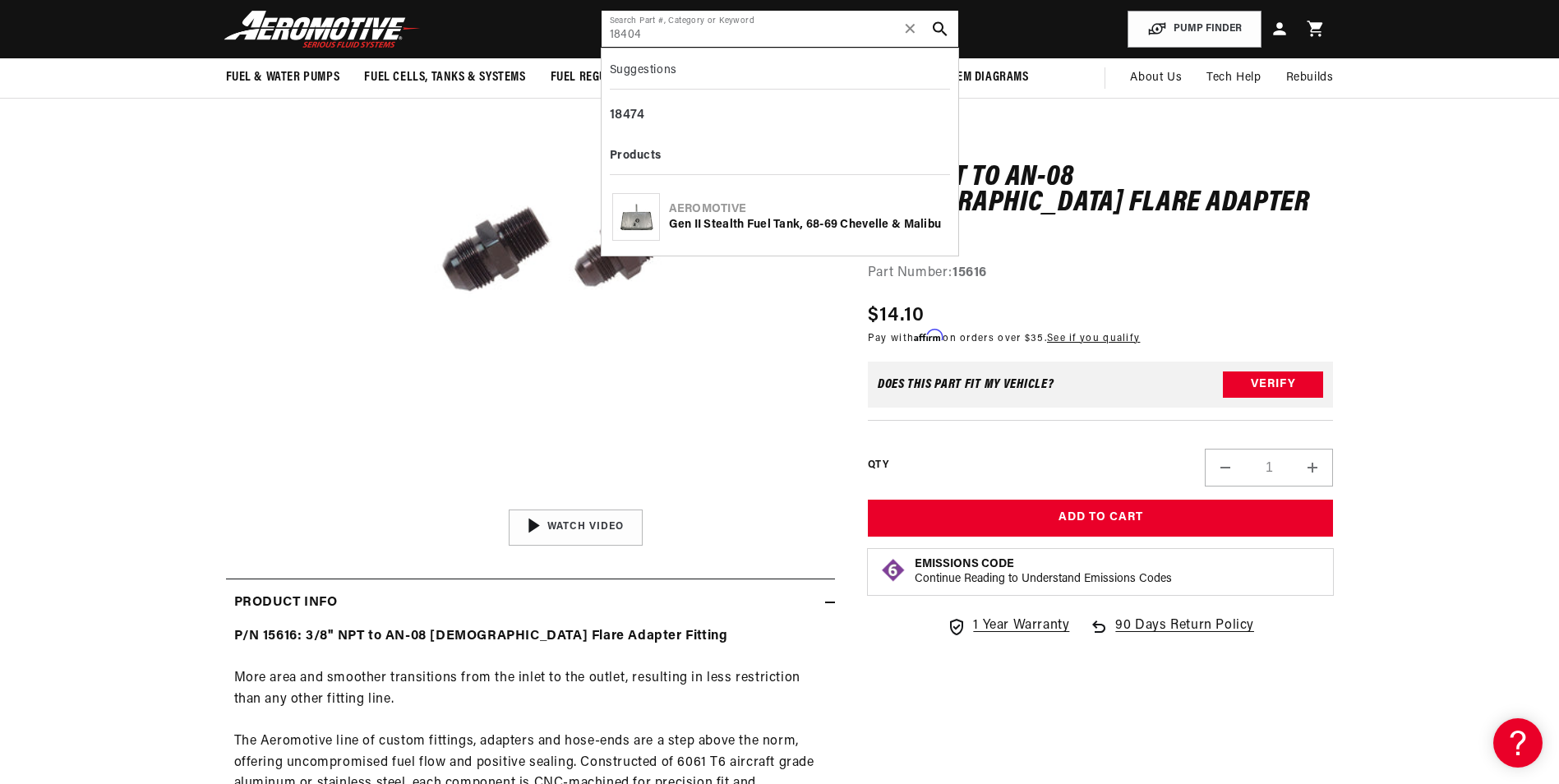
type input "18404"
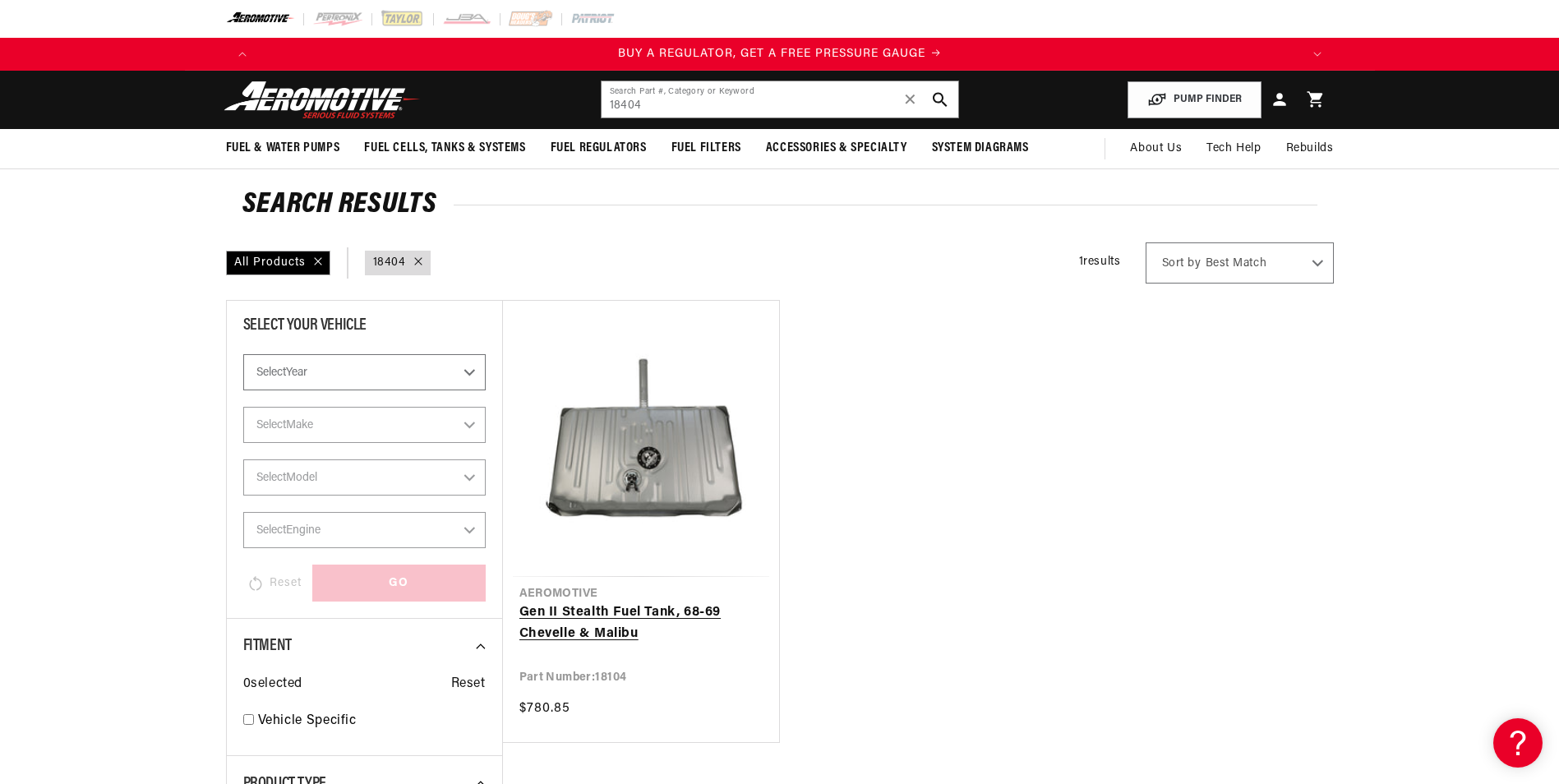
click at [649, 602] on link "Gen II Stealth Fuel Tank, 68-69 Chevelle & Malibu" at bounding box center [641, 623] width 243 height 42
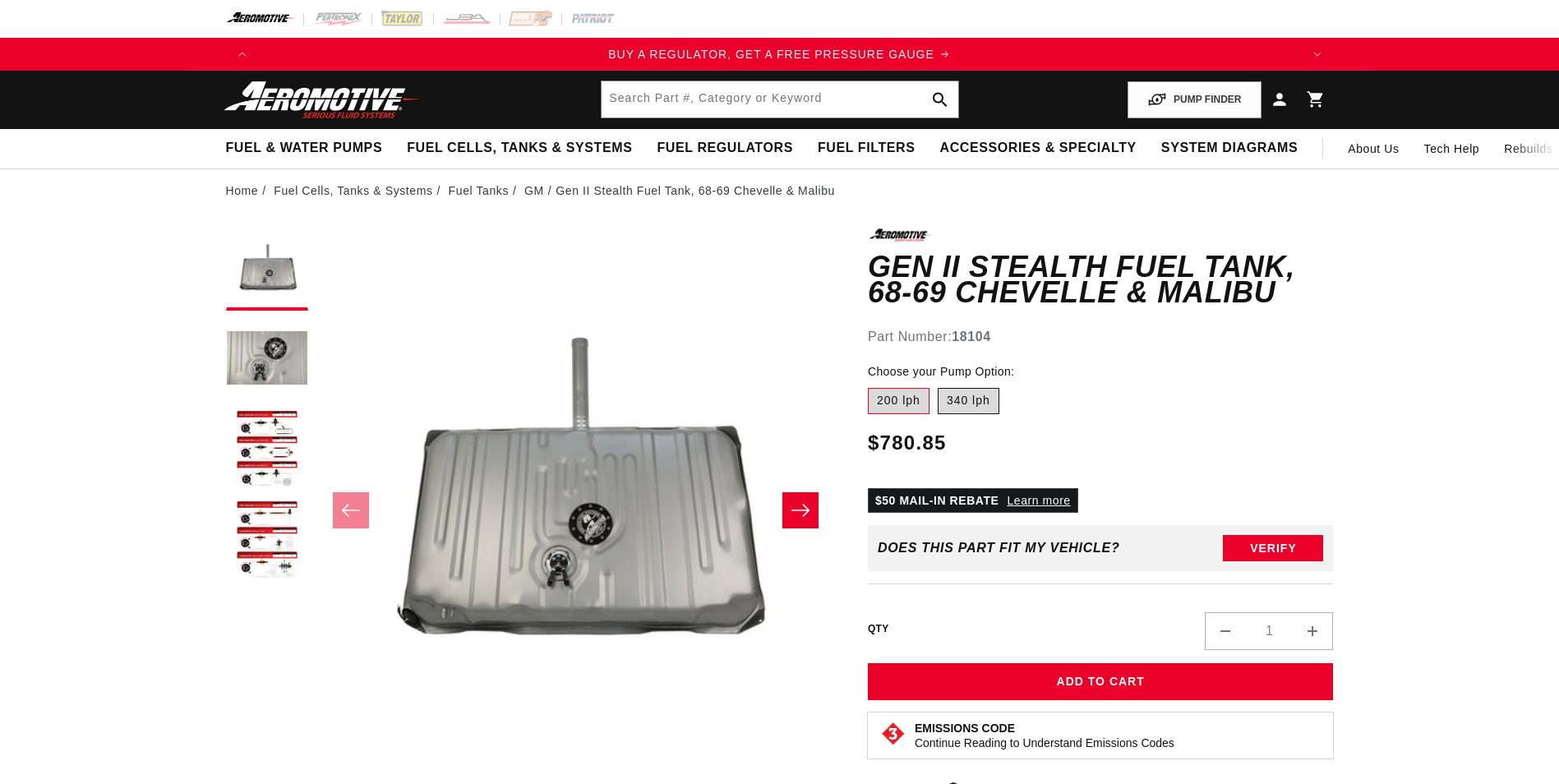
click at [962, 410] on label "340 lph" at bounding box center [969, 401] width 61 height 26
click at [939, 385] on input "340 lph" at bounding box center [938, 384] width 1 height 1
radio input "true"
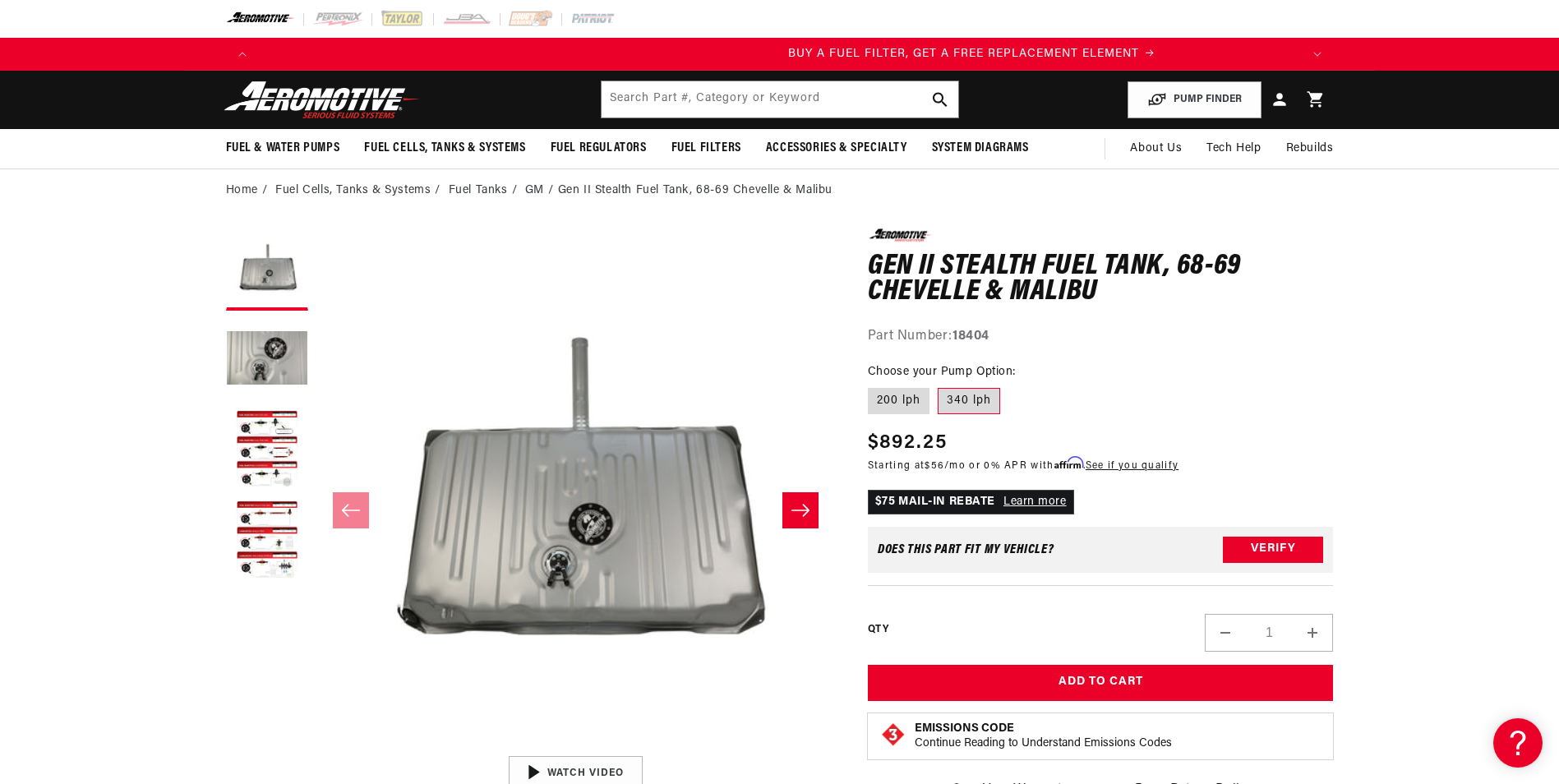
scroll to position [0, 1042]
click at [664, 96] on input "text" at bounding box center [780, 99] width 356 height 36
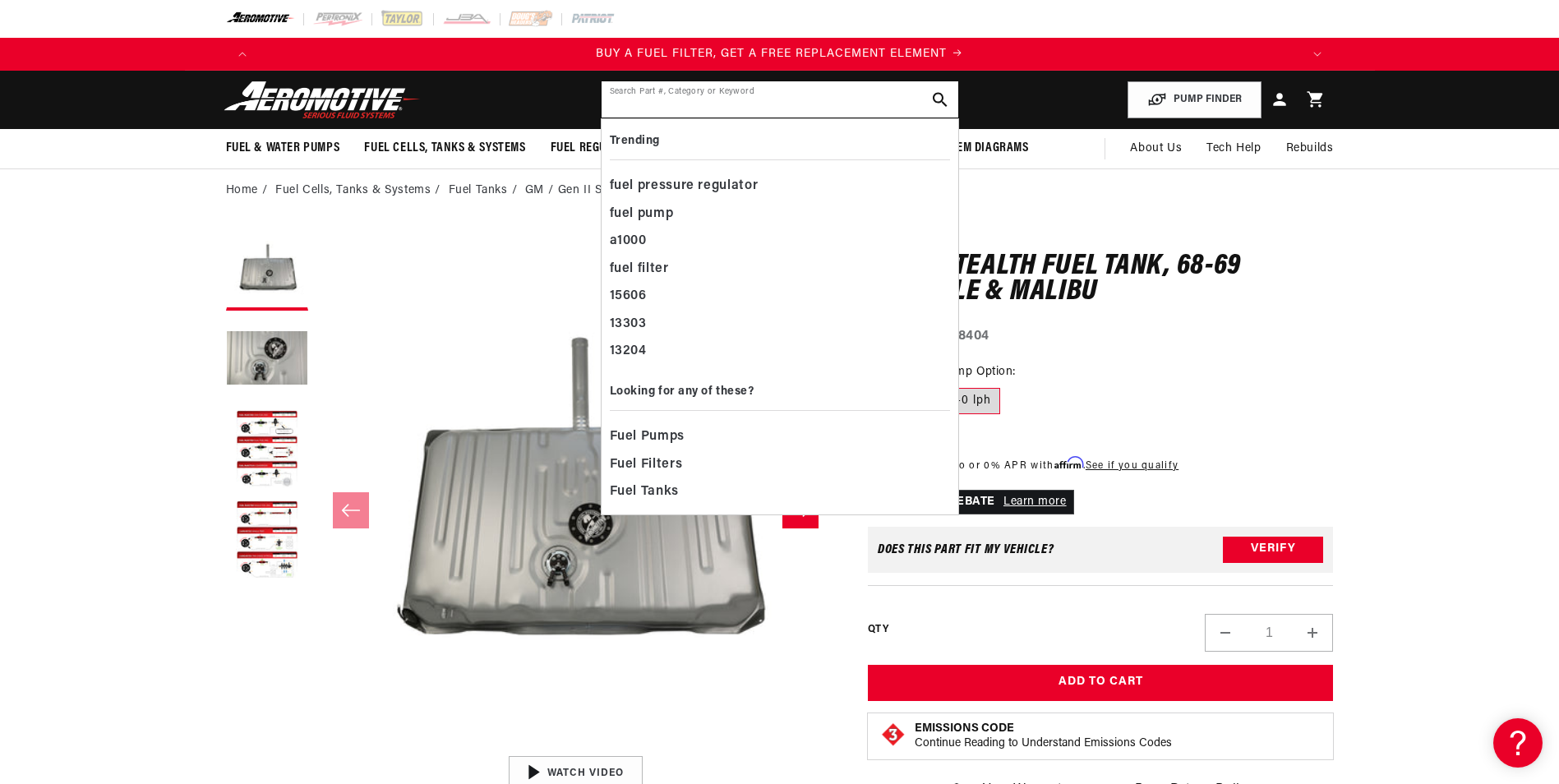
paste input "13220"
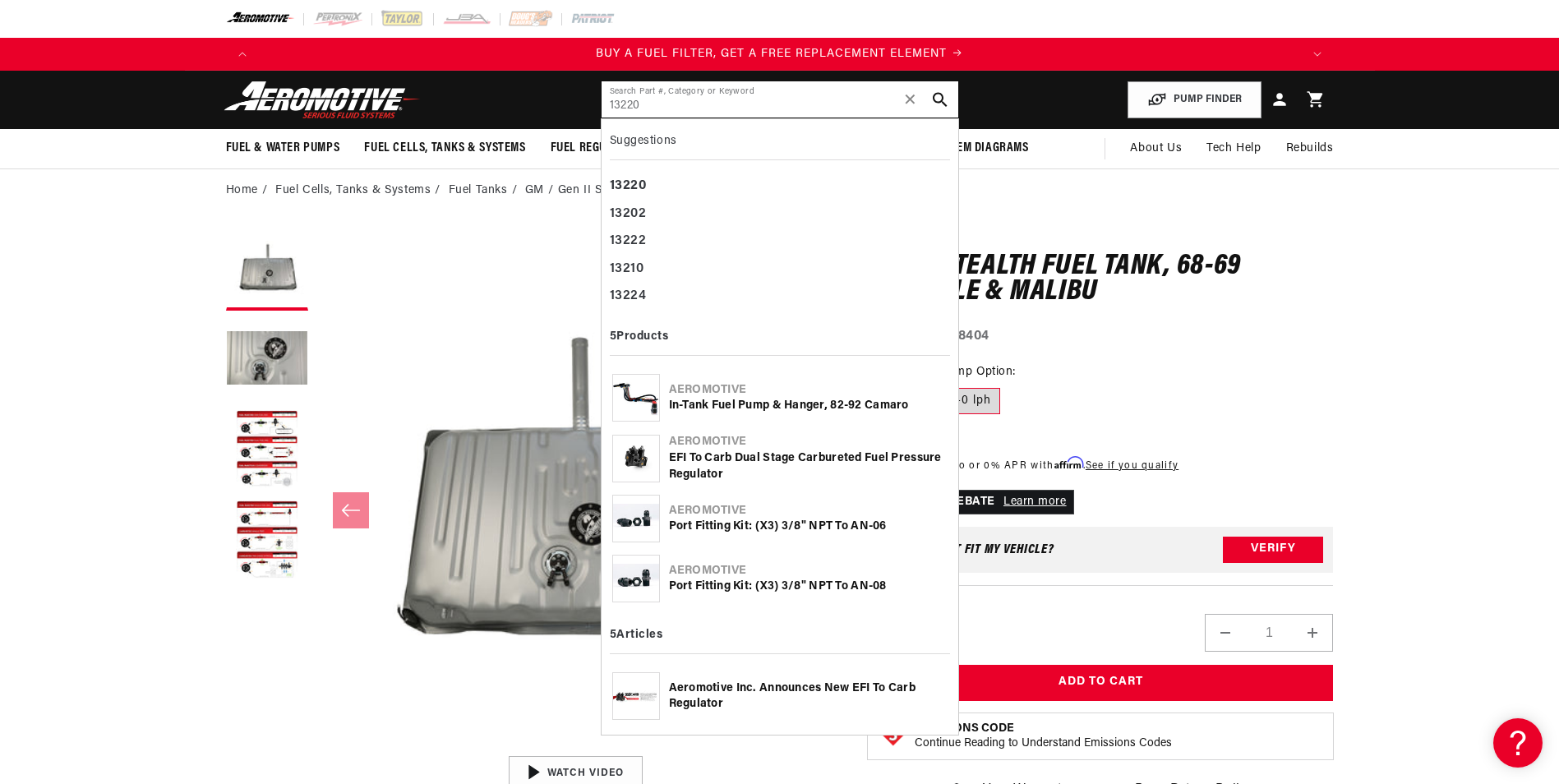
type input "13220"
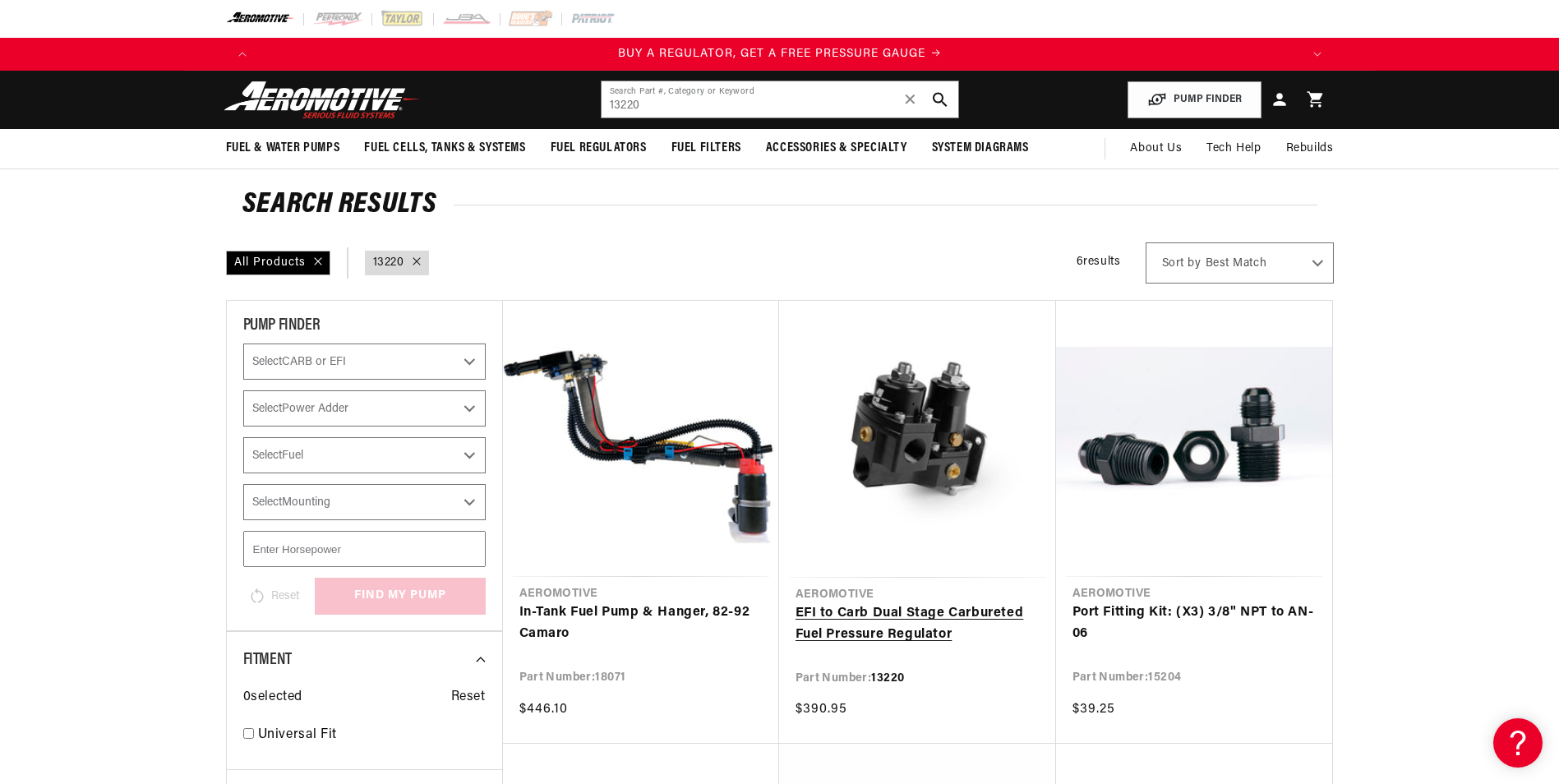
click at [942, 604] on link "EFI to Carb Dual Stage Carbureted Fuel Pressure Regulator" at bounding box center [917, 624] width 244 height 42
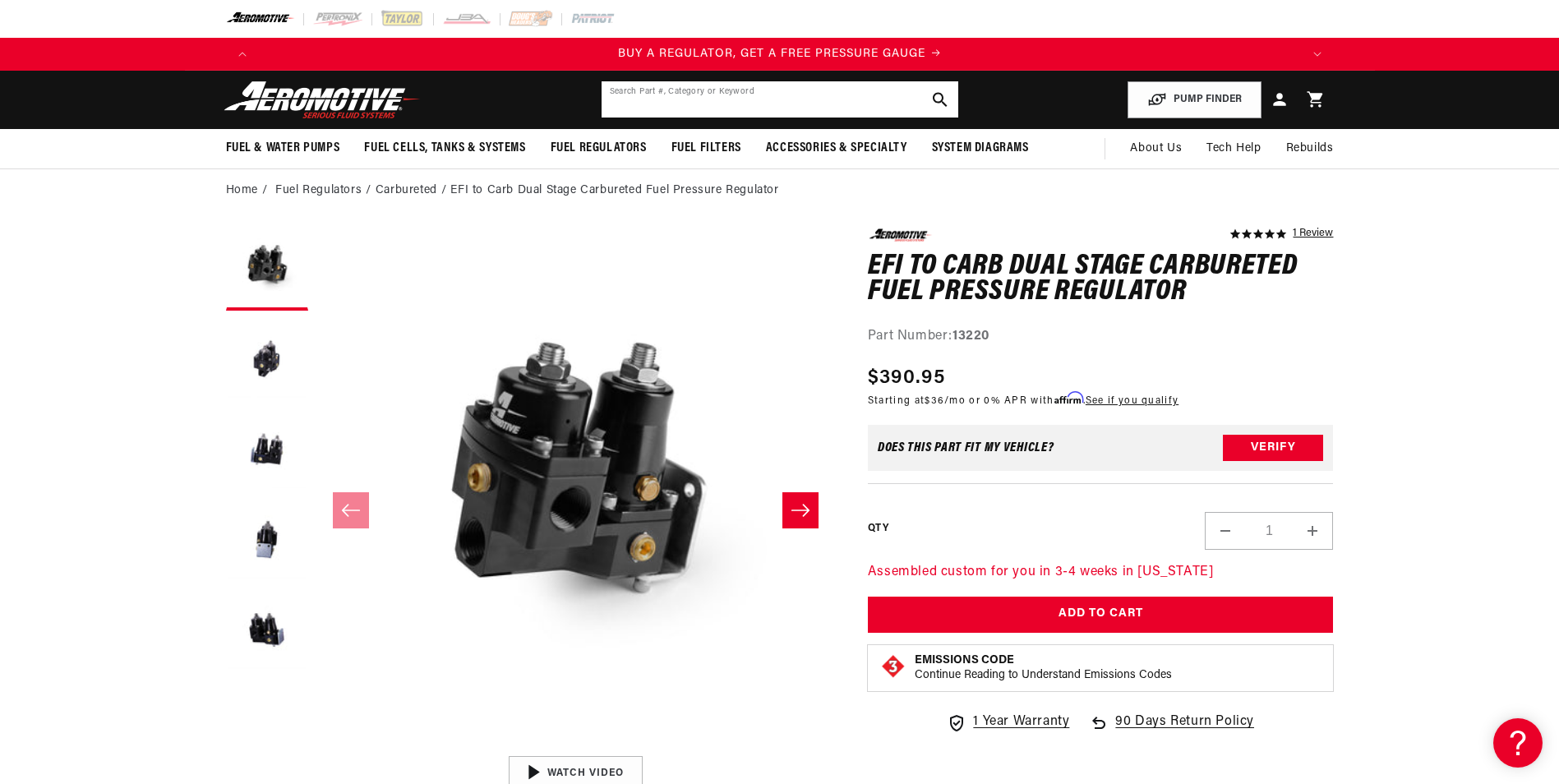
click at [668, 96] on input "text" at bounding box center [780, 99] width 356 height 36
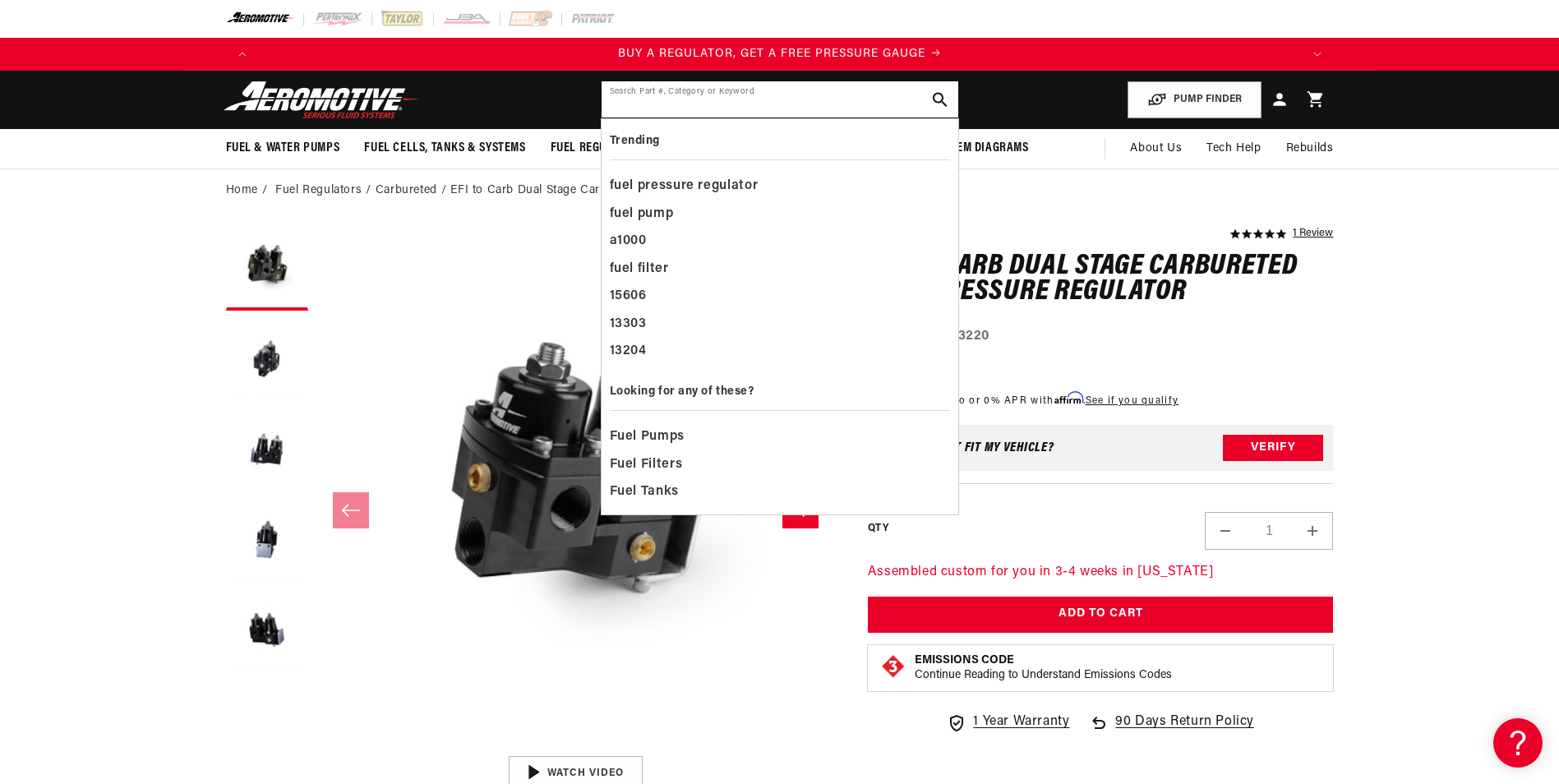
paste input "15317"
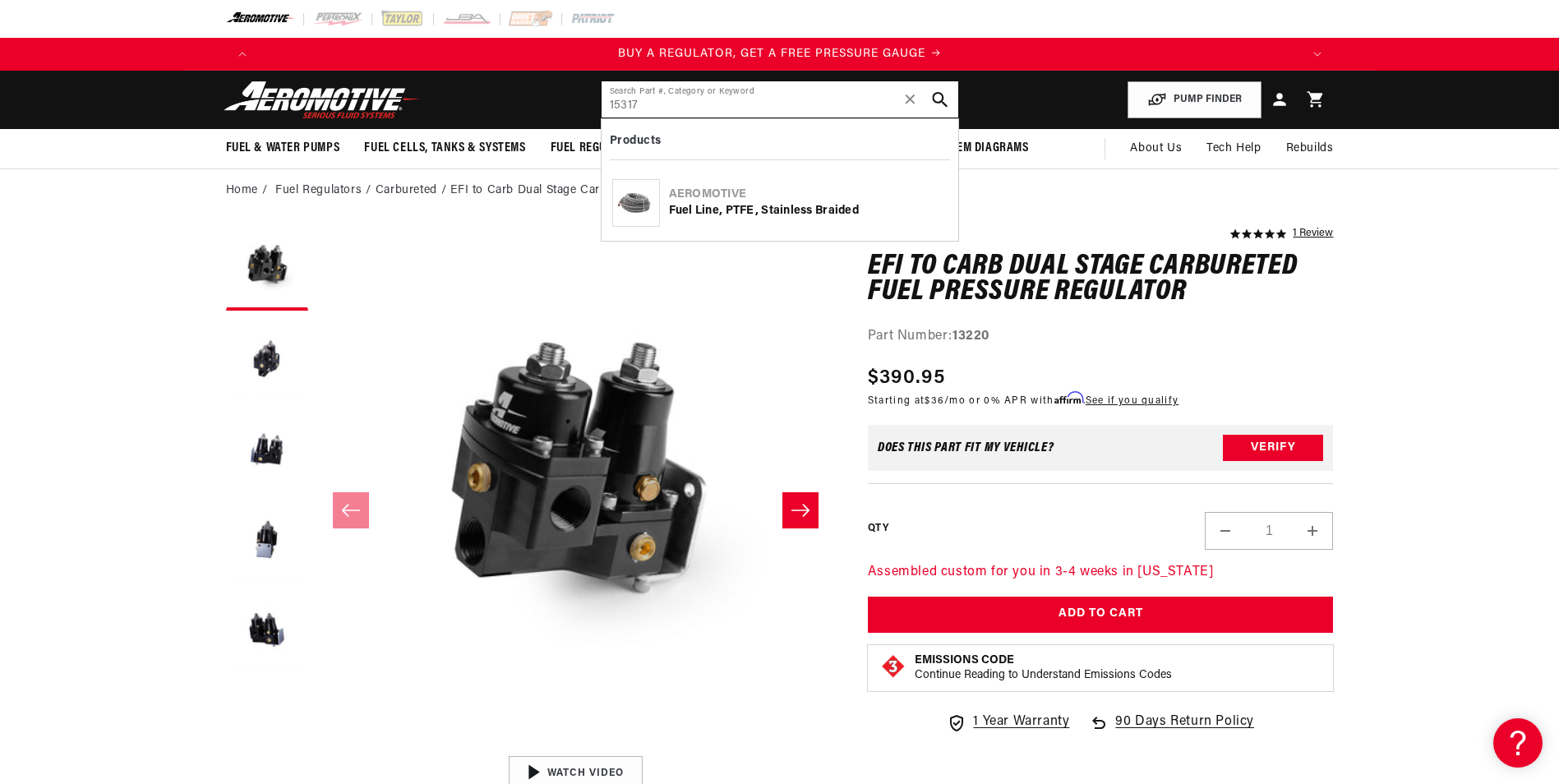
type input "15317"
click at [944, 104] on use "search button" at bounding box center [940, 99] width 15 height 15
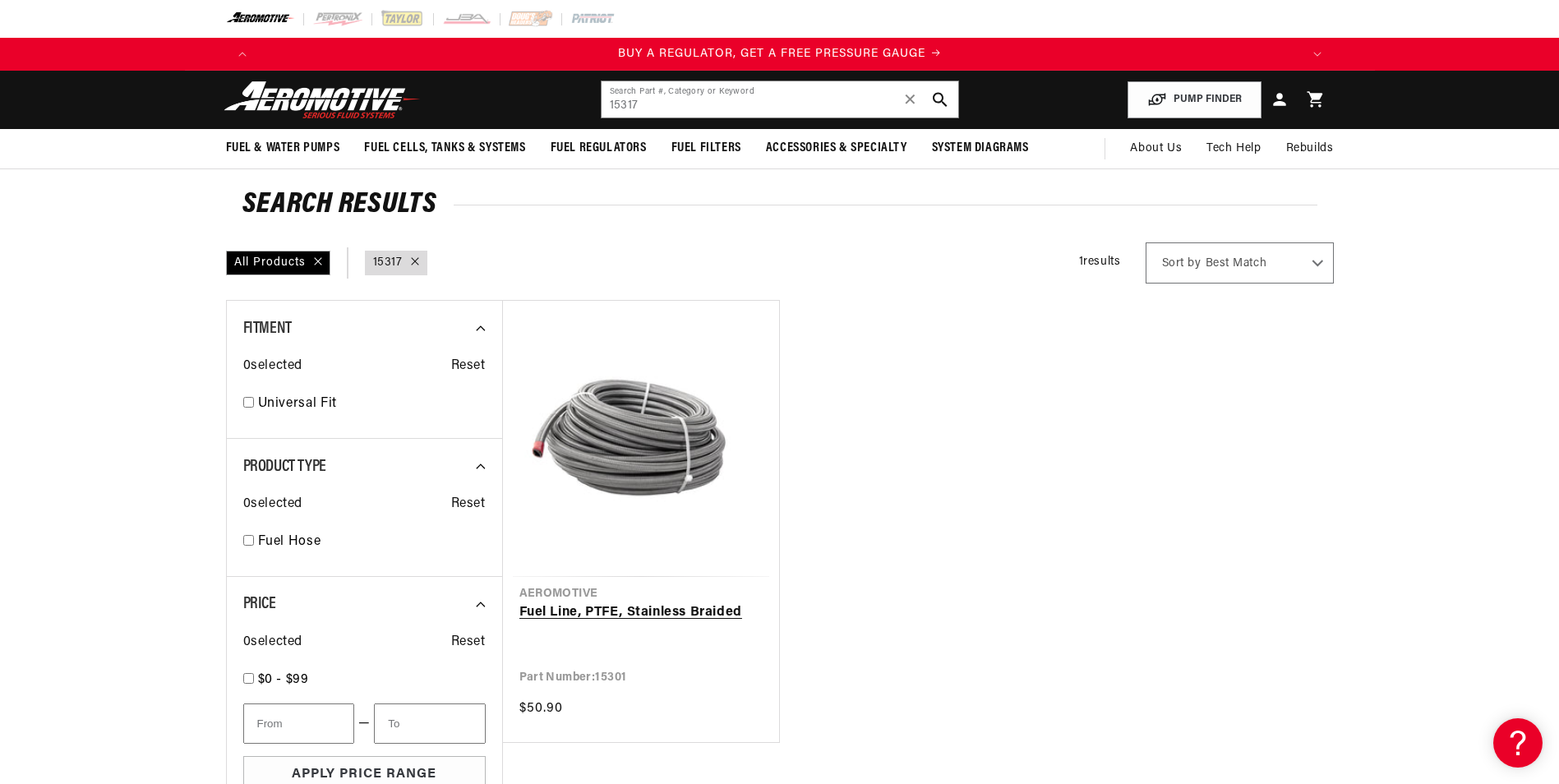
click at [628, 602] on link "Fuel Line, PTFE, Stainless Braided" at bounding box center [641, 613] width 243 height 22
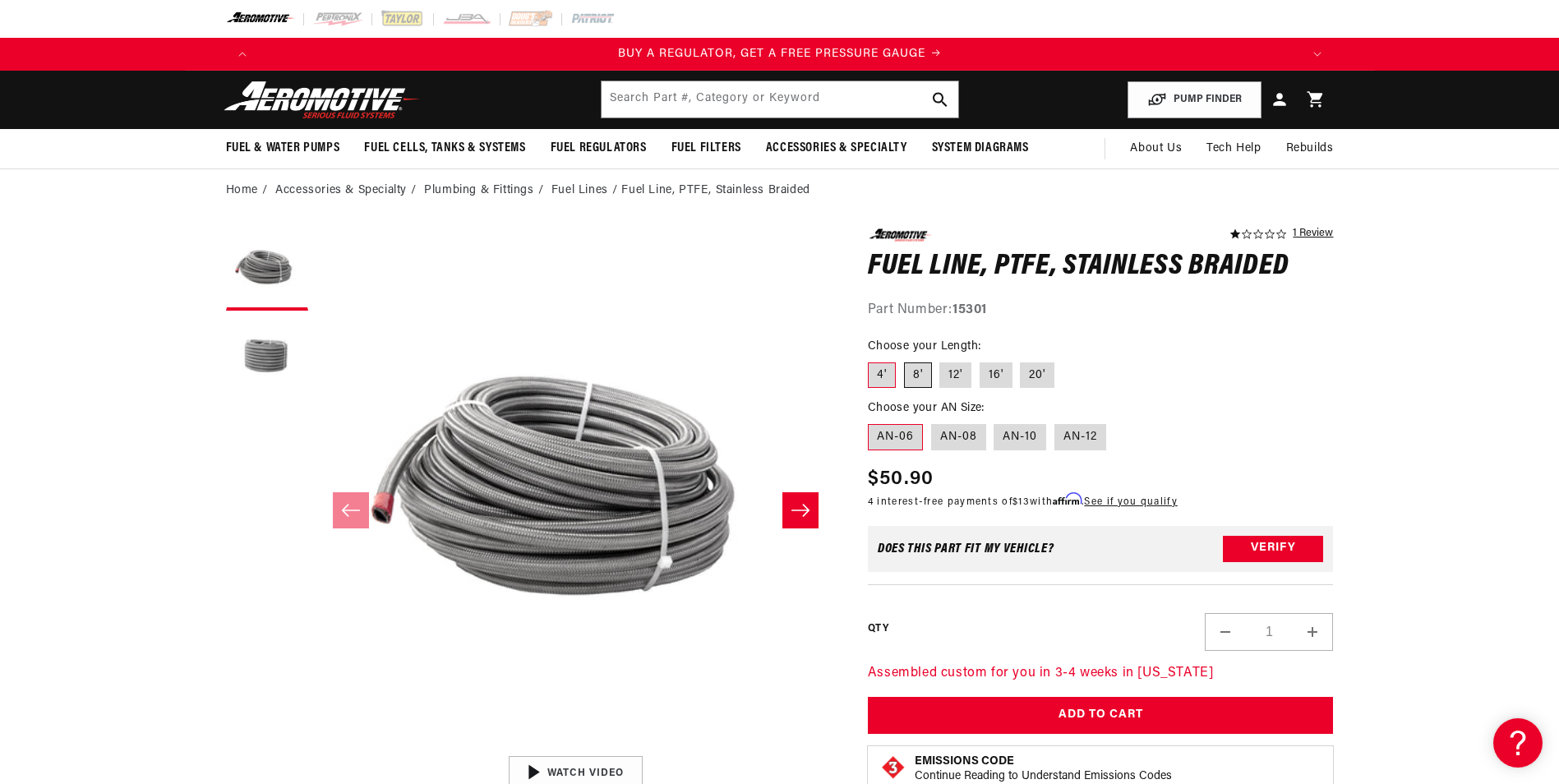
click at [918, 369] on label "8'" at bounding box center [918, 375] width 28 height 26
click at [905, 360] on input "8'" at bounding box center [905, 359] width 1 height 1
radio input "true"
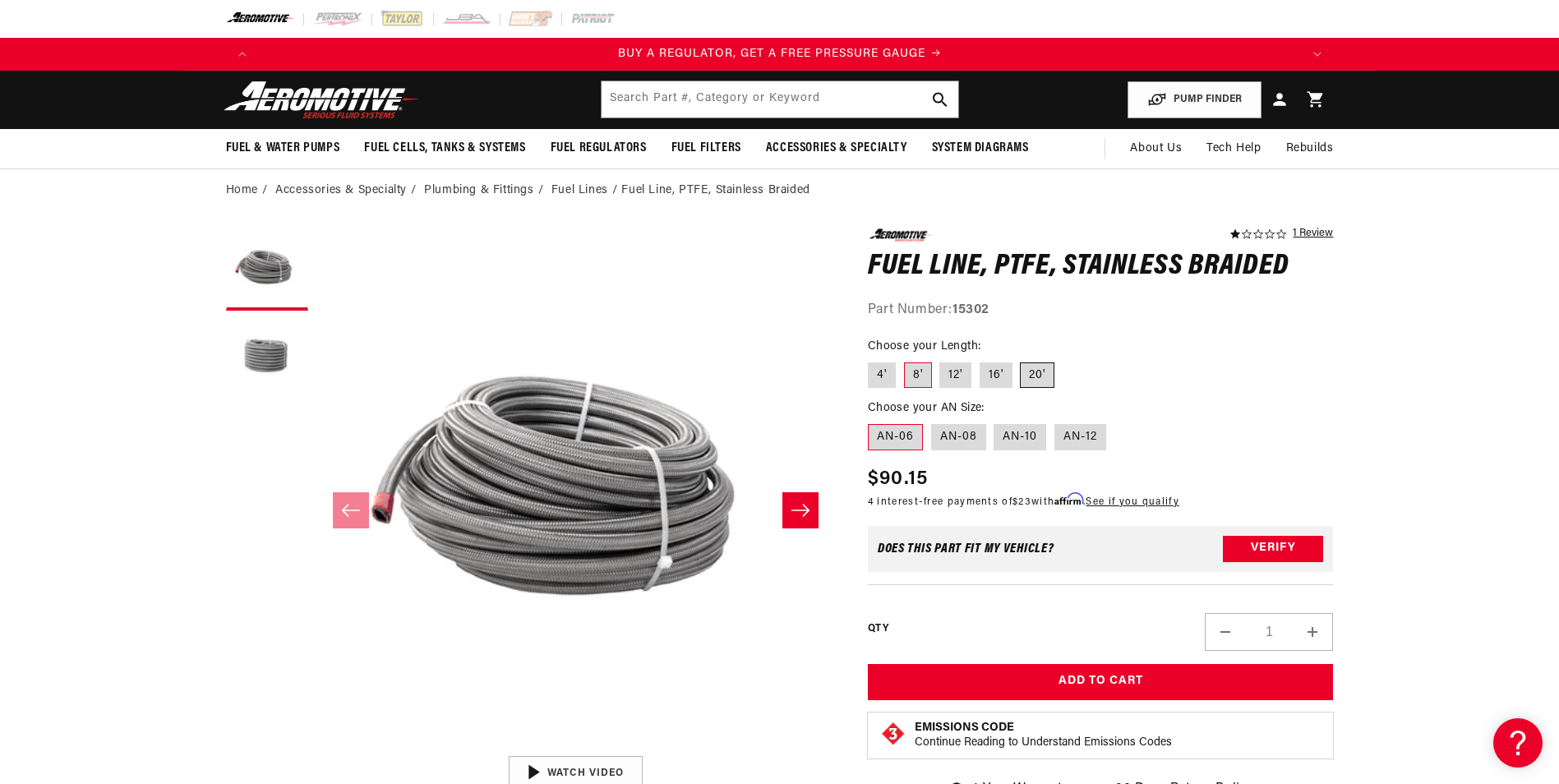
click at [1035, 379] on label "20'" at bounding box center [1037, 375] width 34 height 26
click at [1022, 360] on input "20'" at bounding box center [1021, 359] width 1 height 1
radio input "true"
click at [956, 445] on label "AN-08" at bounding box center [959, 437] width 55 height 26
click at [933, 421] on input "AN-08" at bounding box center [932, 421] width 1 height 1
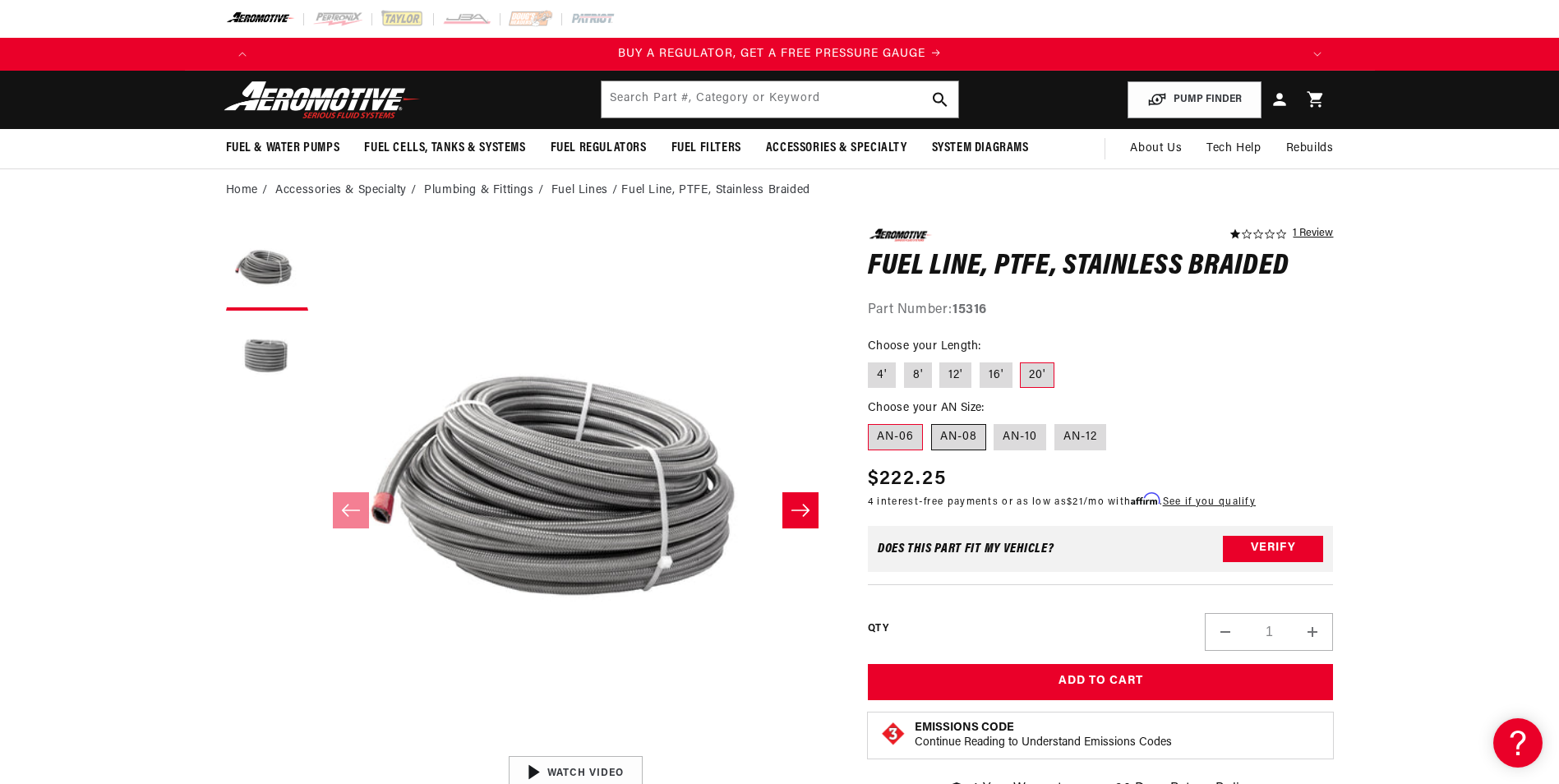
radio input "true"
click at [631, 104] on input "text" at bounding box center [780, 99] width 356 height 36
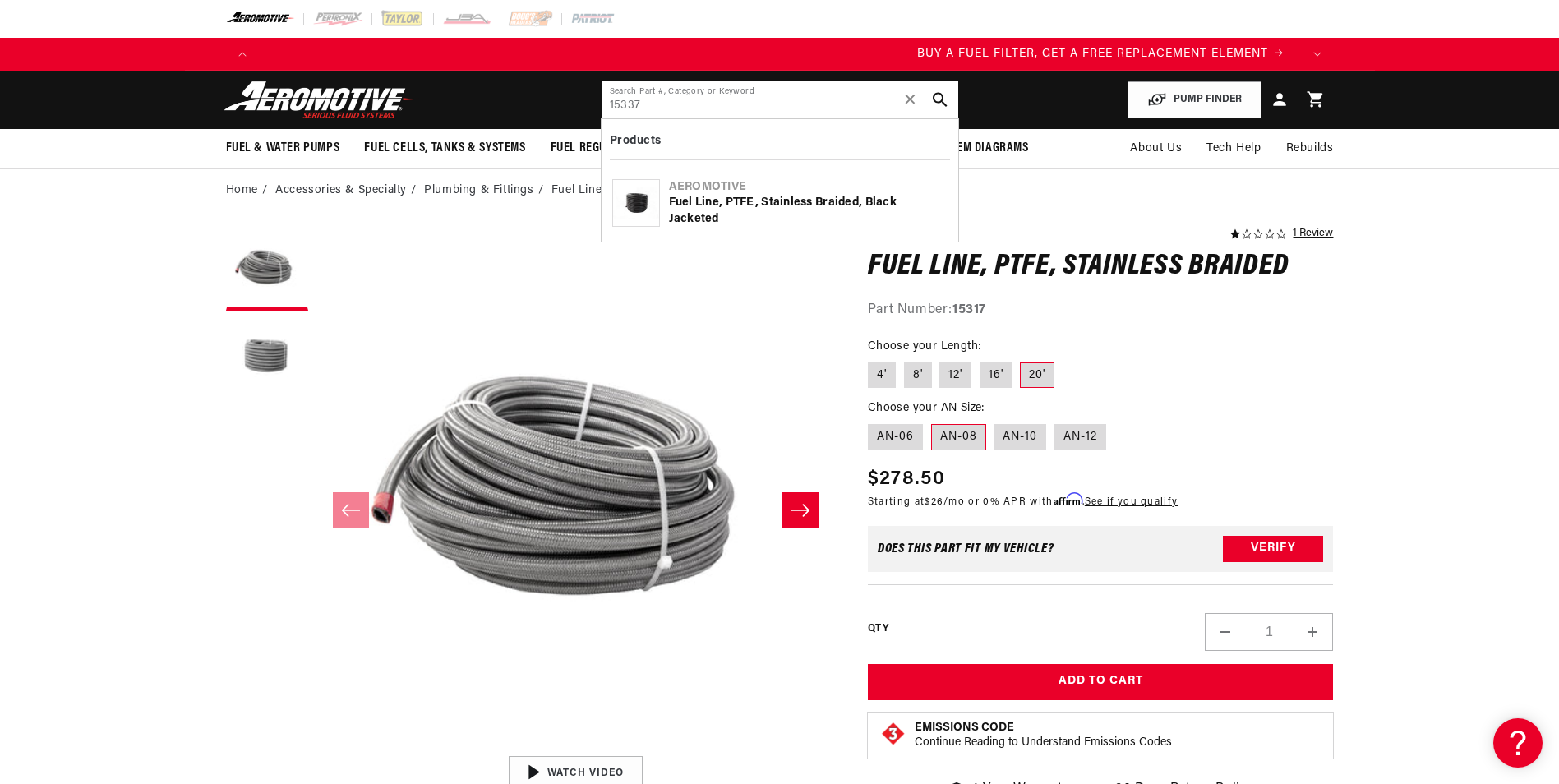
scroll to position [0, 4]
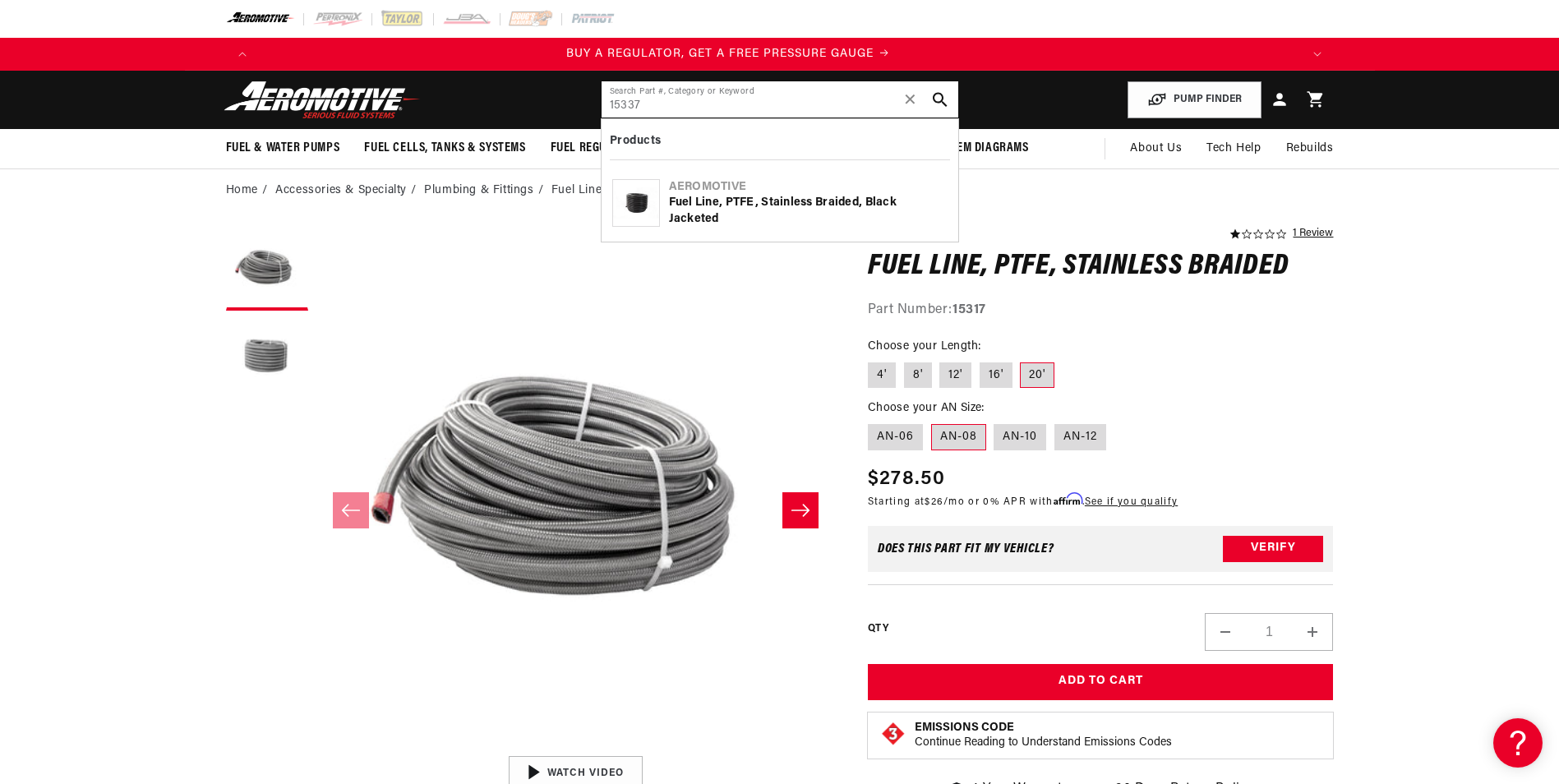
type input "15337"
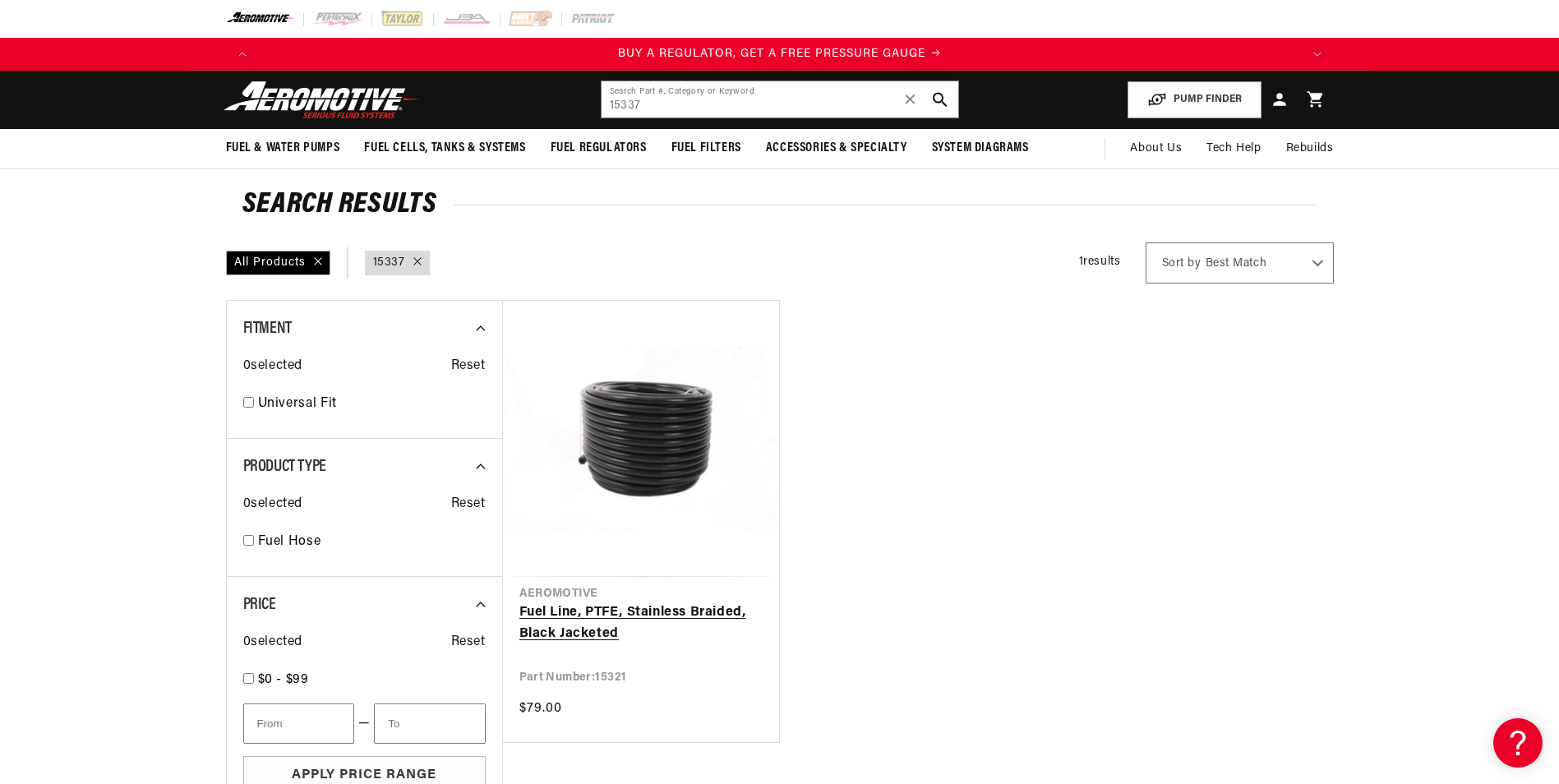
click at [715, 602] on link "Fuel Line, PTFE, Stainless Braided, Black Jacketed" at bounding box center [641, 623] width 243 height 42
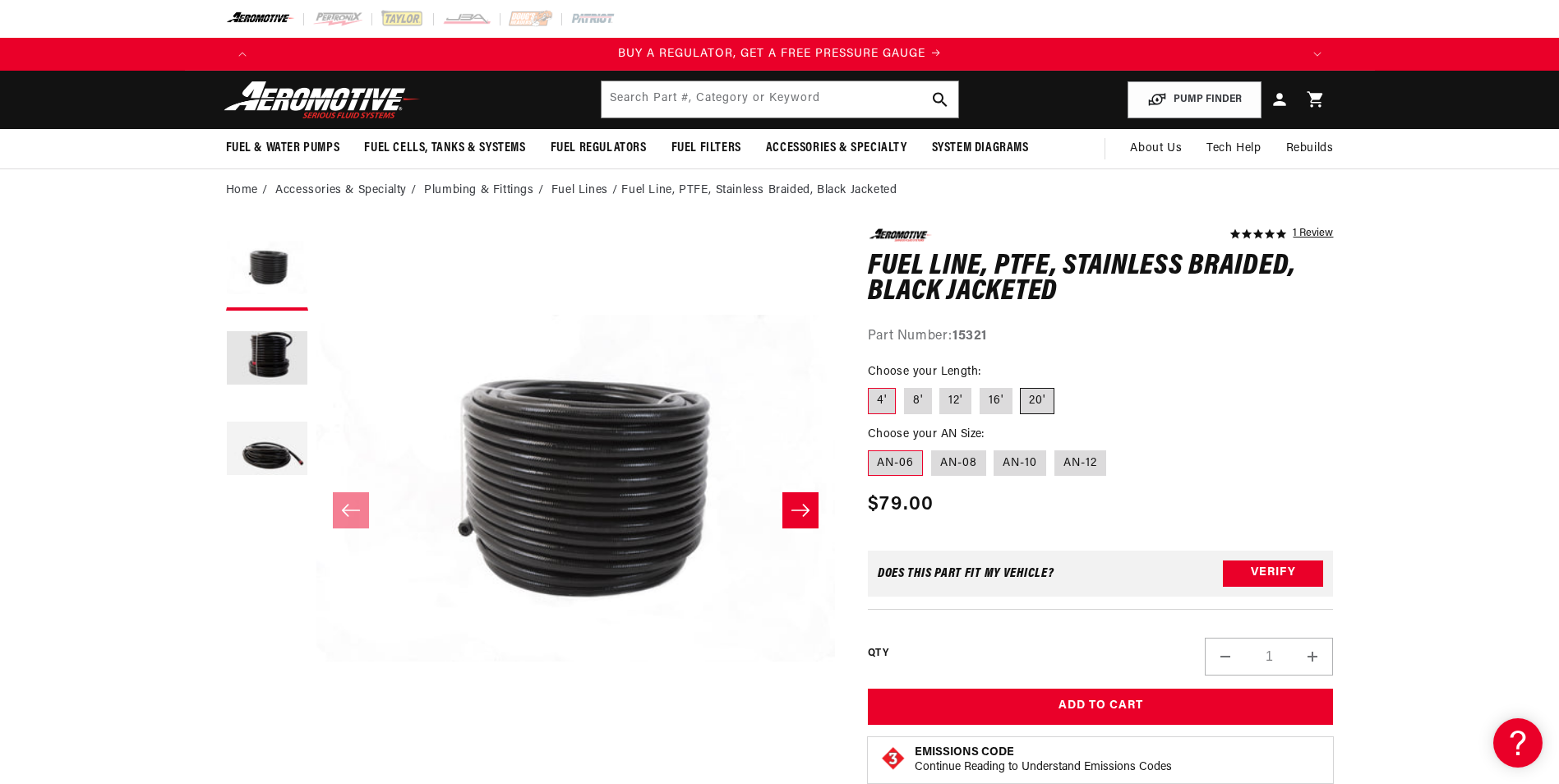
click at [1049, 392] on label "20'" at bounding box center [1037, 401] width 34 height 26
click at [1022, 385] on input "20'" at bounding box center [1021, 384] width 1 height 1
radio input "true"
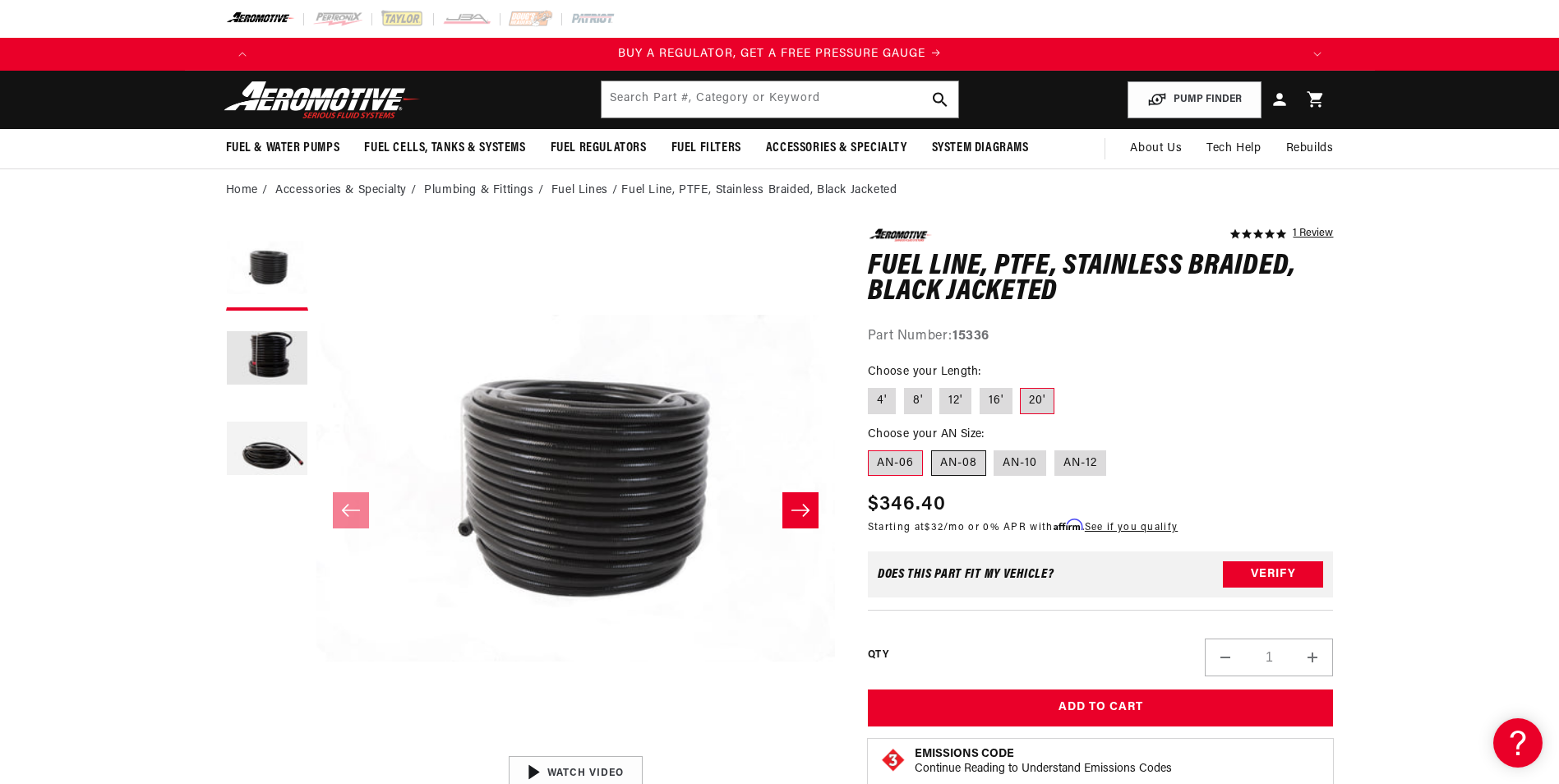
click at [969, 469] on label "AN-08" at bounding box center [959, 463] width 55 height 26
click at [933, 448] on input "AN-08" at bounding box center [932, 447] width 1 height 1
radio input "true"
click at [668, 88] on input "text" at bounding box center [780, 99] width 356 height 36
paste input "12321"
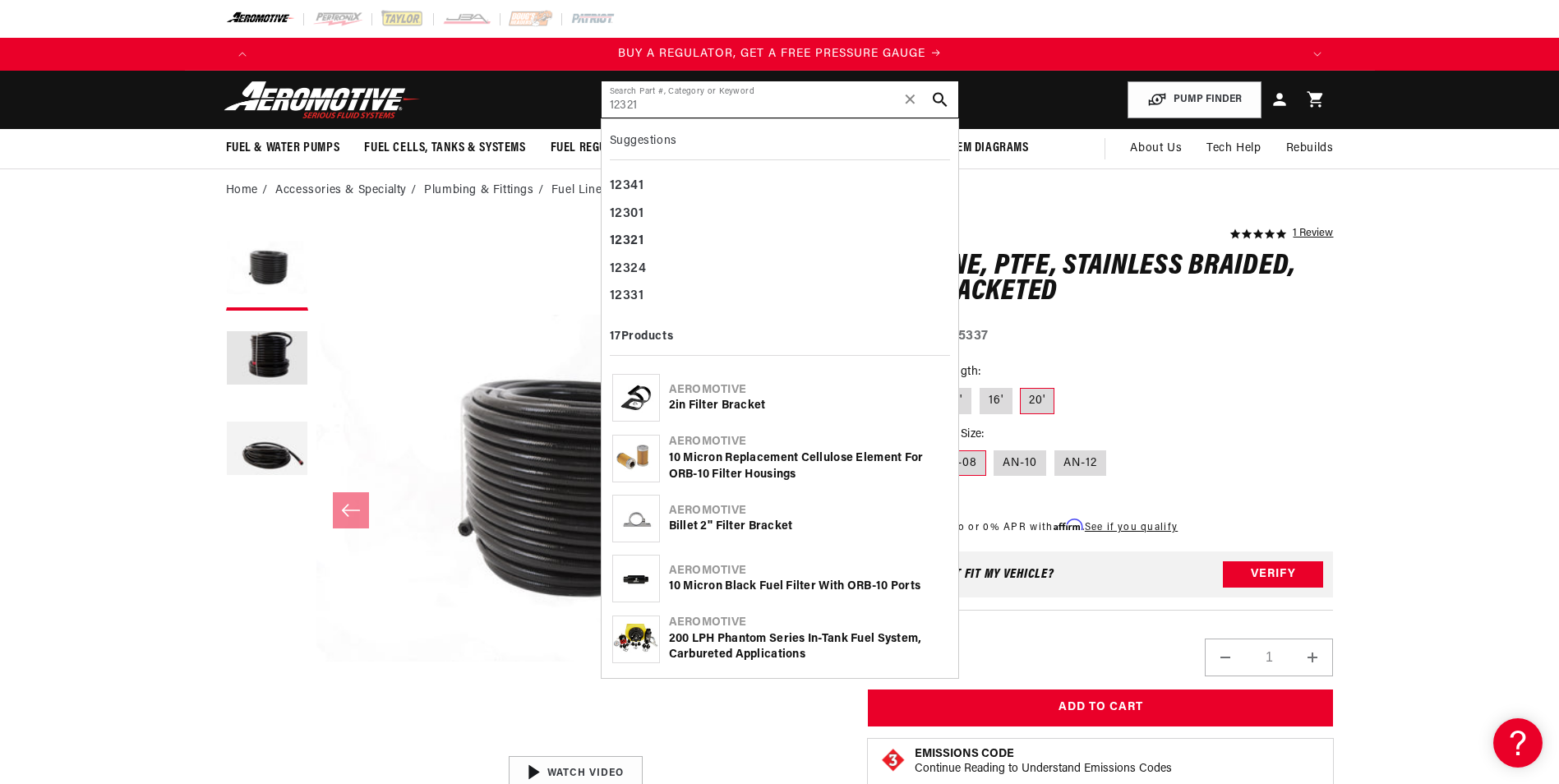
type input "12321"
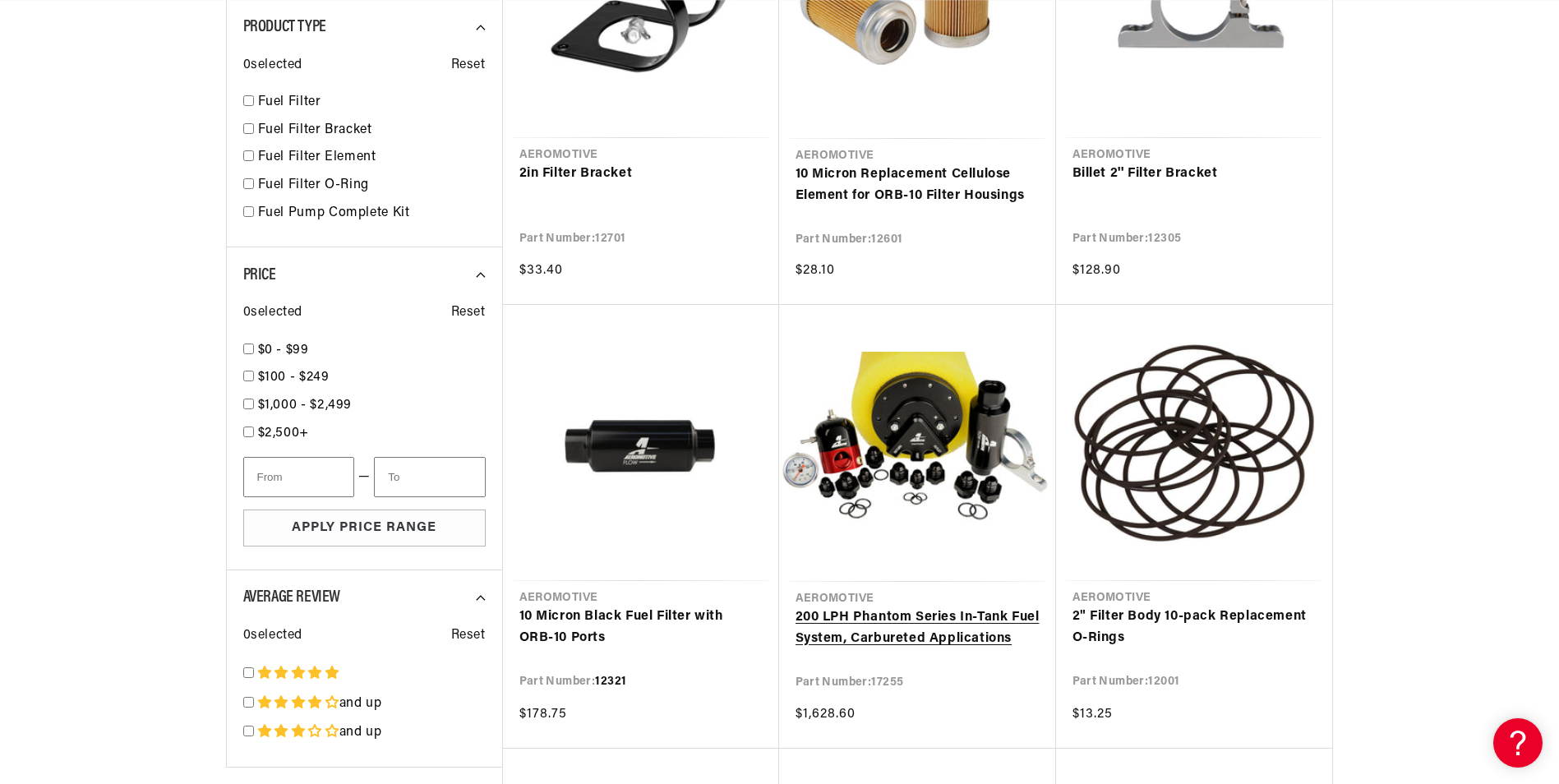
scroll to position [575, 0]
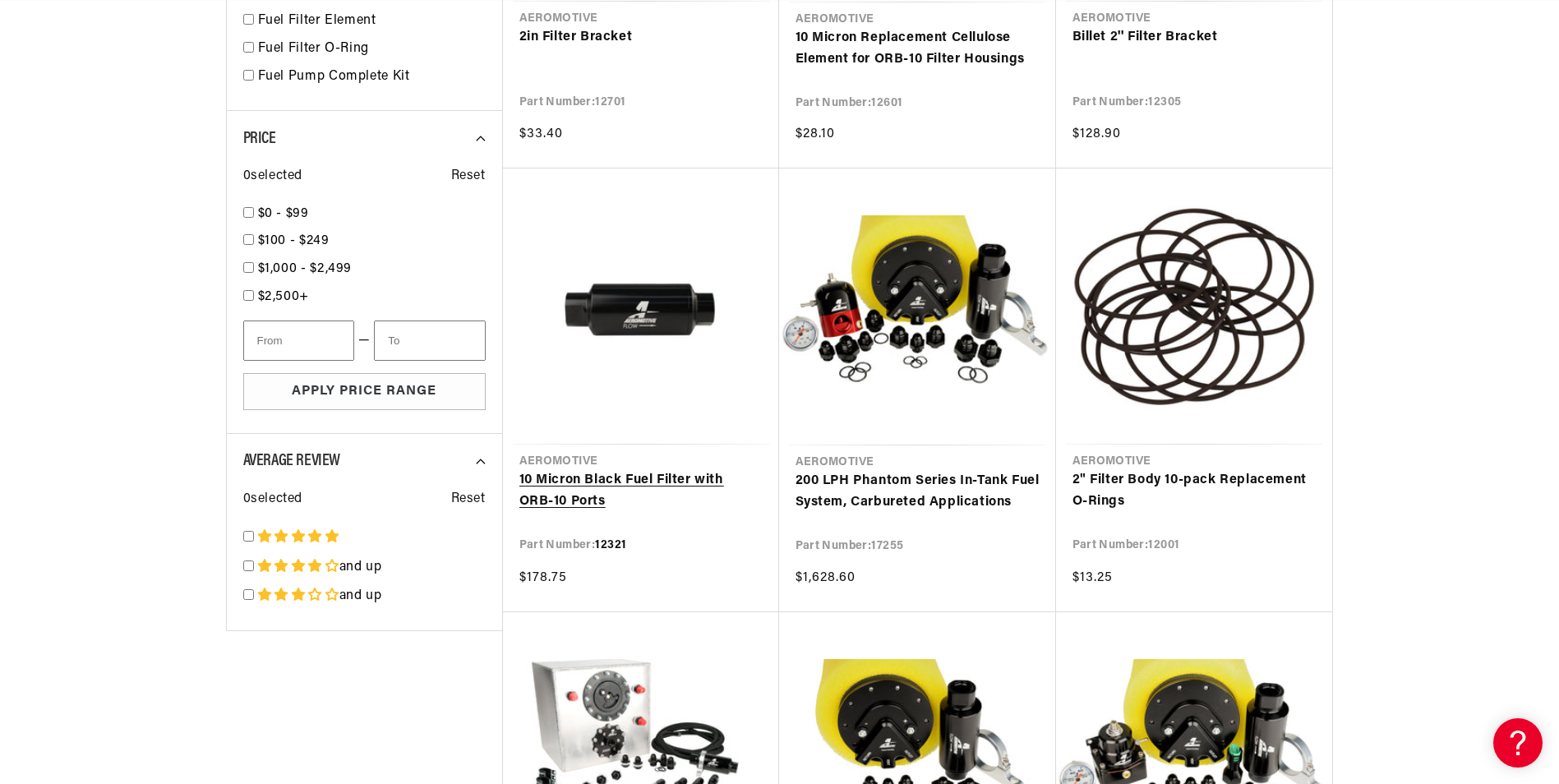
click at [620, 477] on link "10 Micron Black Fuel Filter with ORB-10 Ports" at bounding box center [641, 491] width 243 height 42
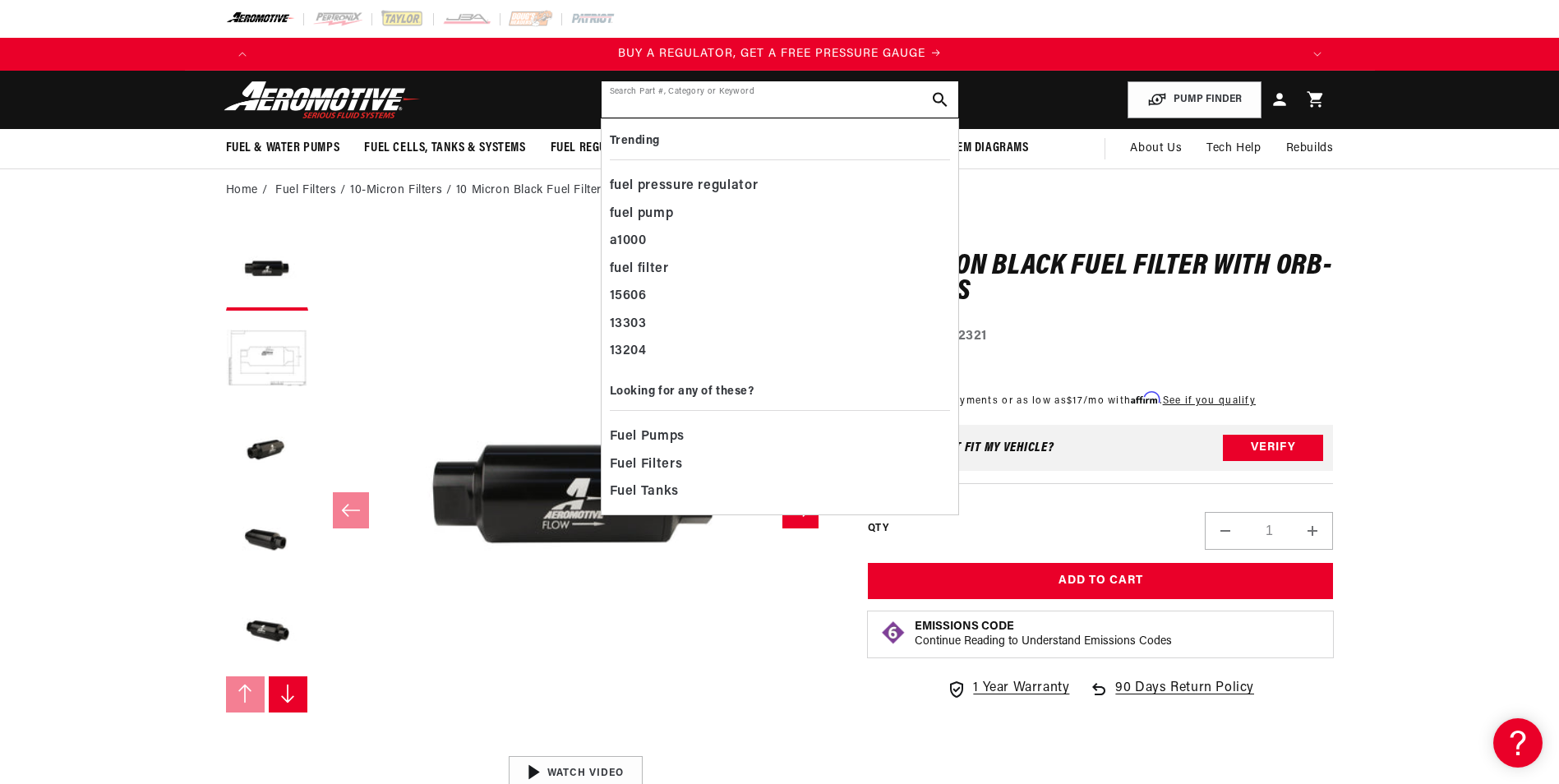
click at [627, 111] on input "text" at bounding box center [780, 99] width 356 height 36
paste input "12330"
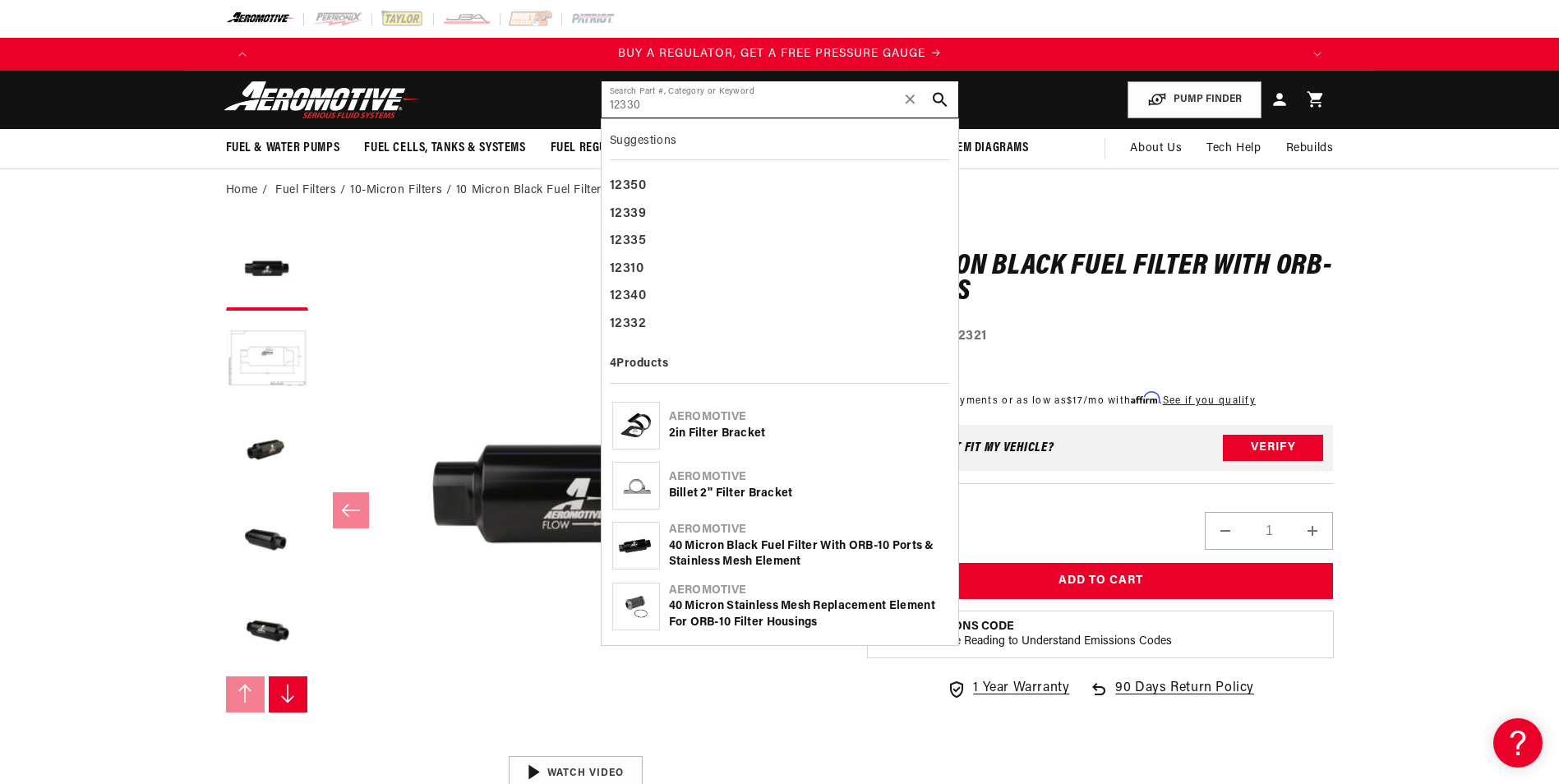
type input "12330"
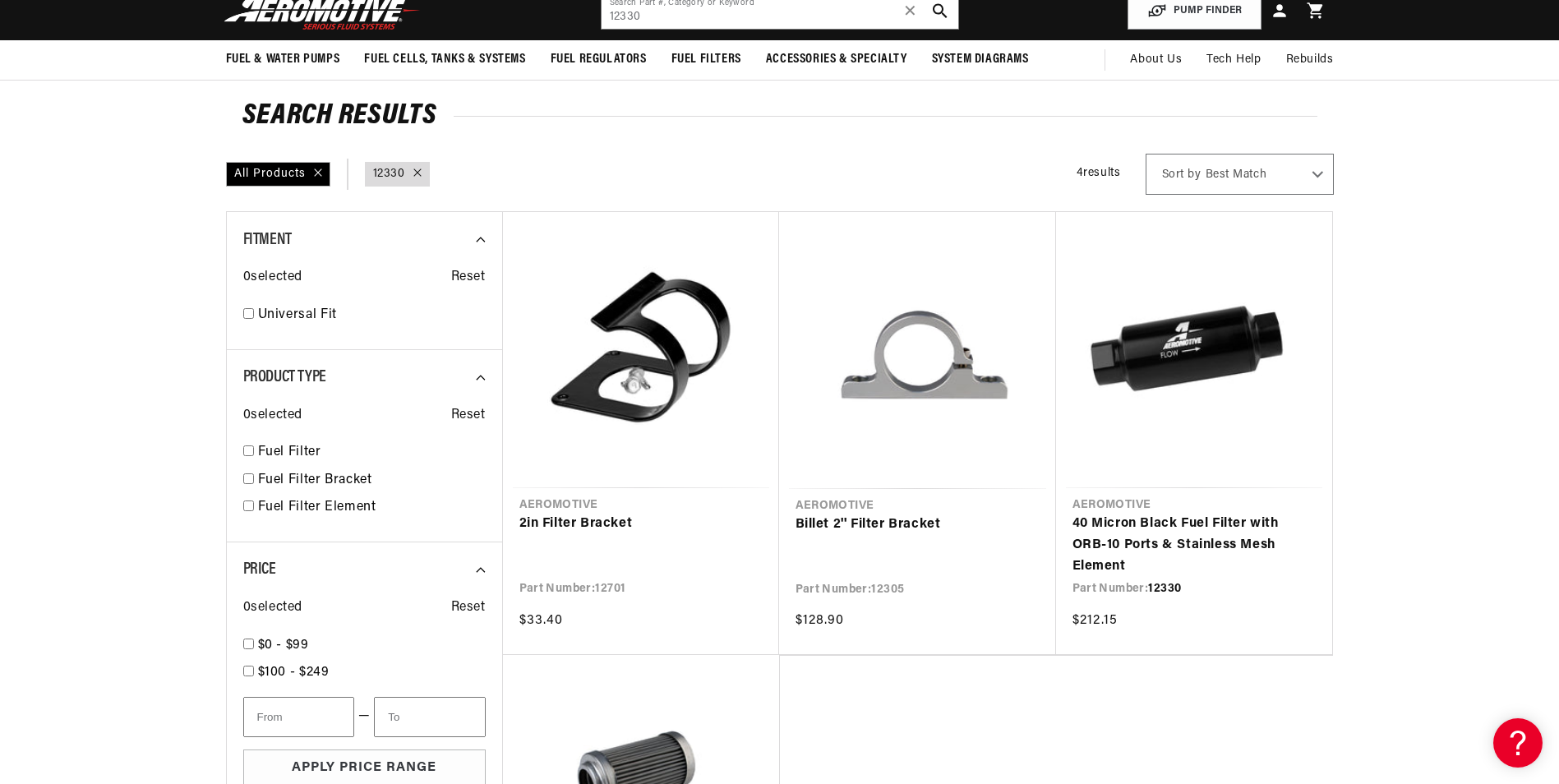
scroll to position [165, 0]
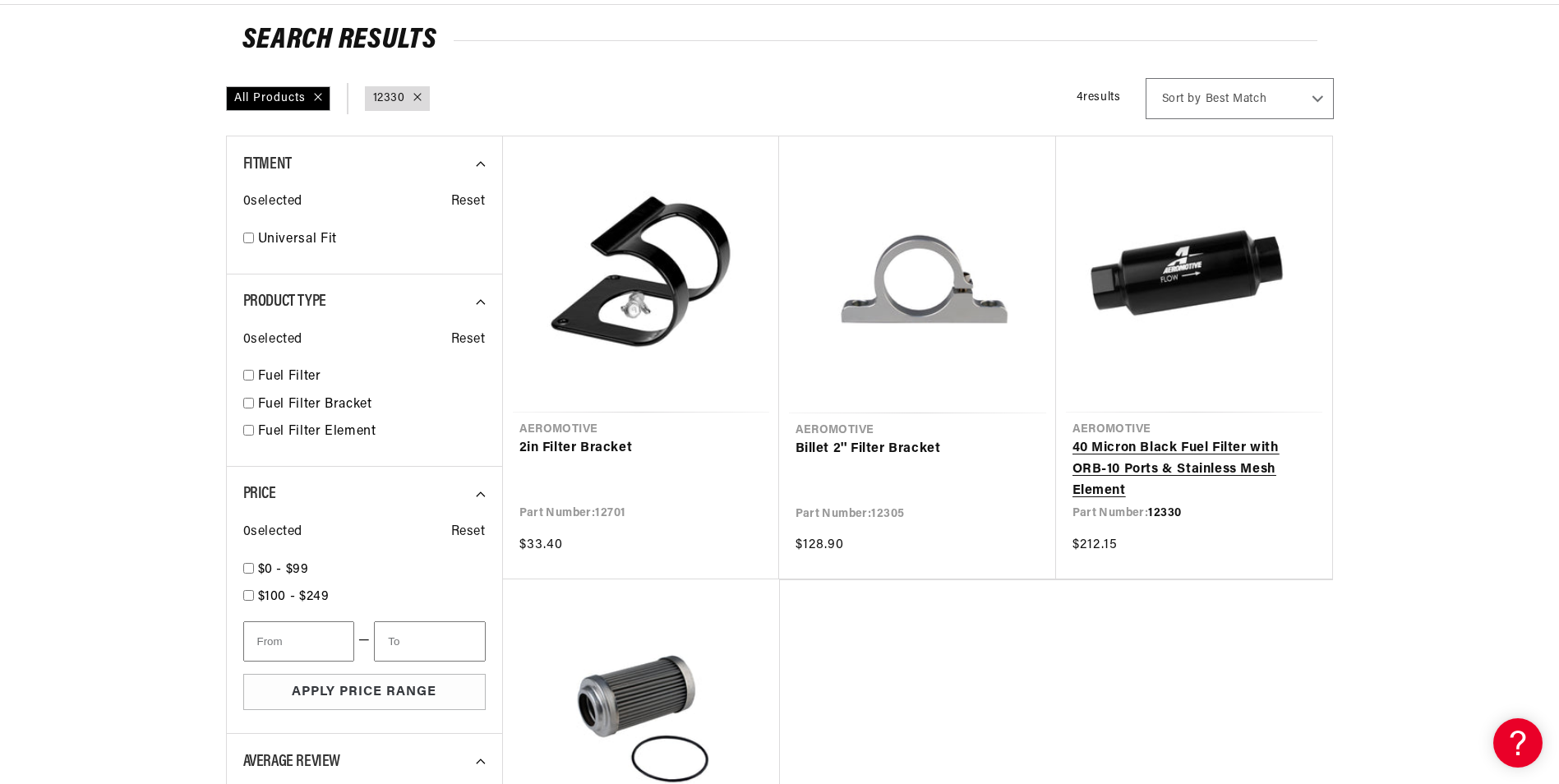
click at [1176, 465] on link "40 Micron Black Fuel Filter with ORB-10 Ports & Stainless Mesh Element" at bounding box center [1194, 470] width 243 height 63
